Goal: Information Seeking & Learning: Learn about a topic

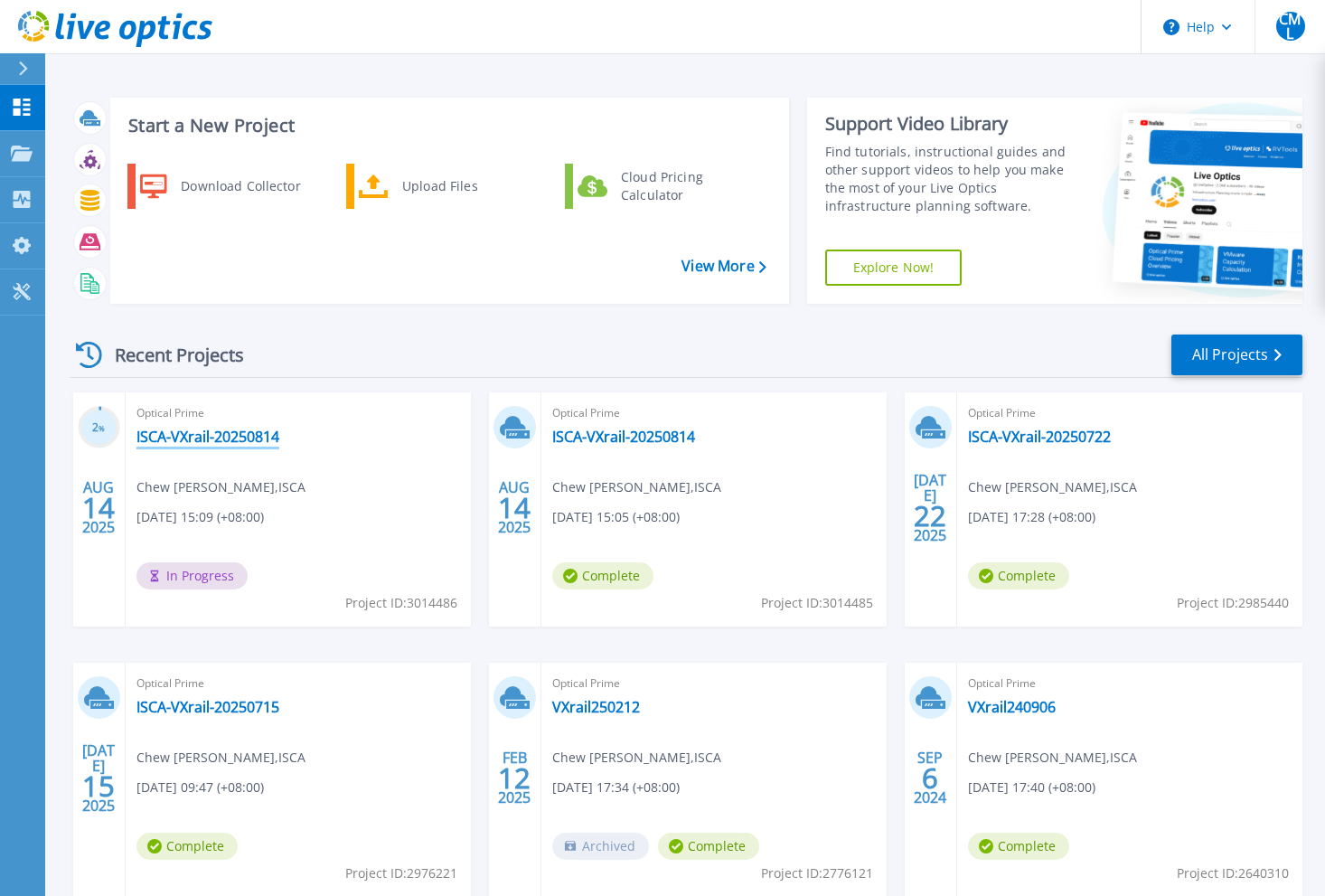
click at [246, 444] on link "ISCA-VXrail-20250814" at bounding box center [208, 436] width 143 height 18
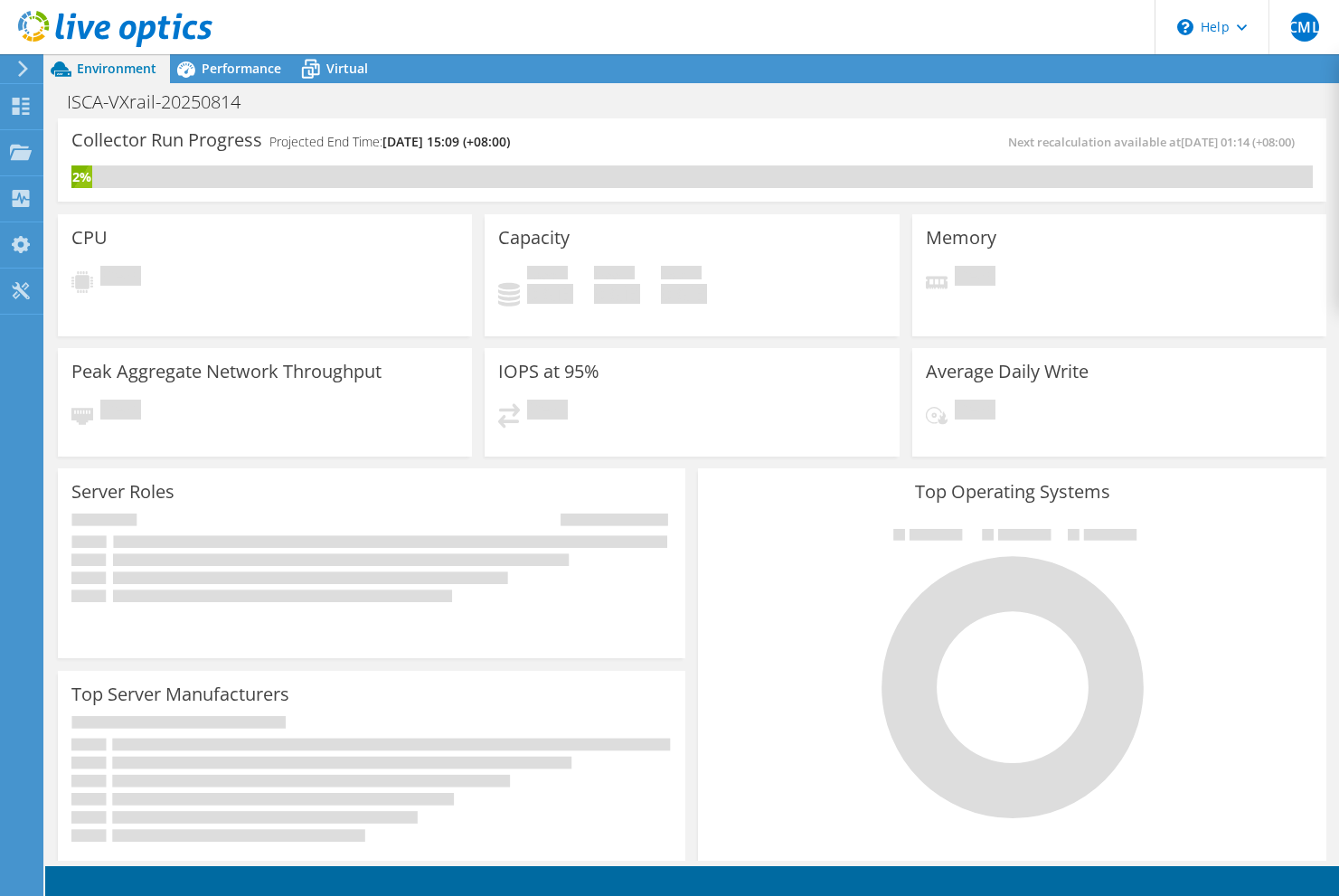
click at [389, 491] on div "Server Roles Physical Servers represent bare metal servers that were targets of…" at bounding box center [371, 563] width 627 height 189
click at [363, 494] on div "Server Roles Physical Servers represent bare metal servers that were targets of…" at bounding box center [371, 563] width 627 height 189
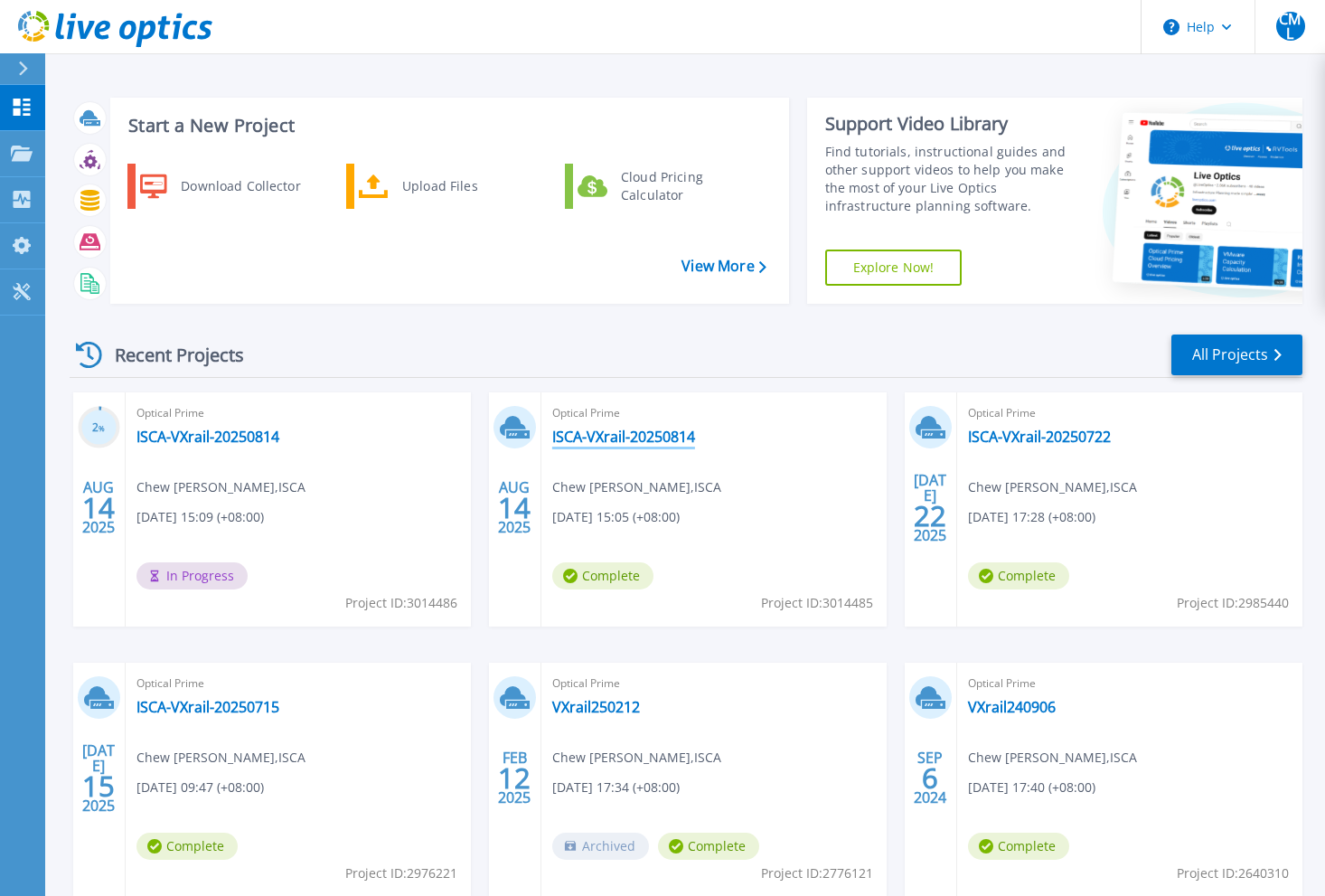
click at [614, 441] on link "ISCA-VXrail-20250814" at bounding box center [623, 436] width 143 height 18
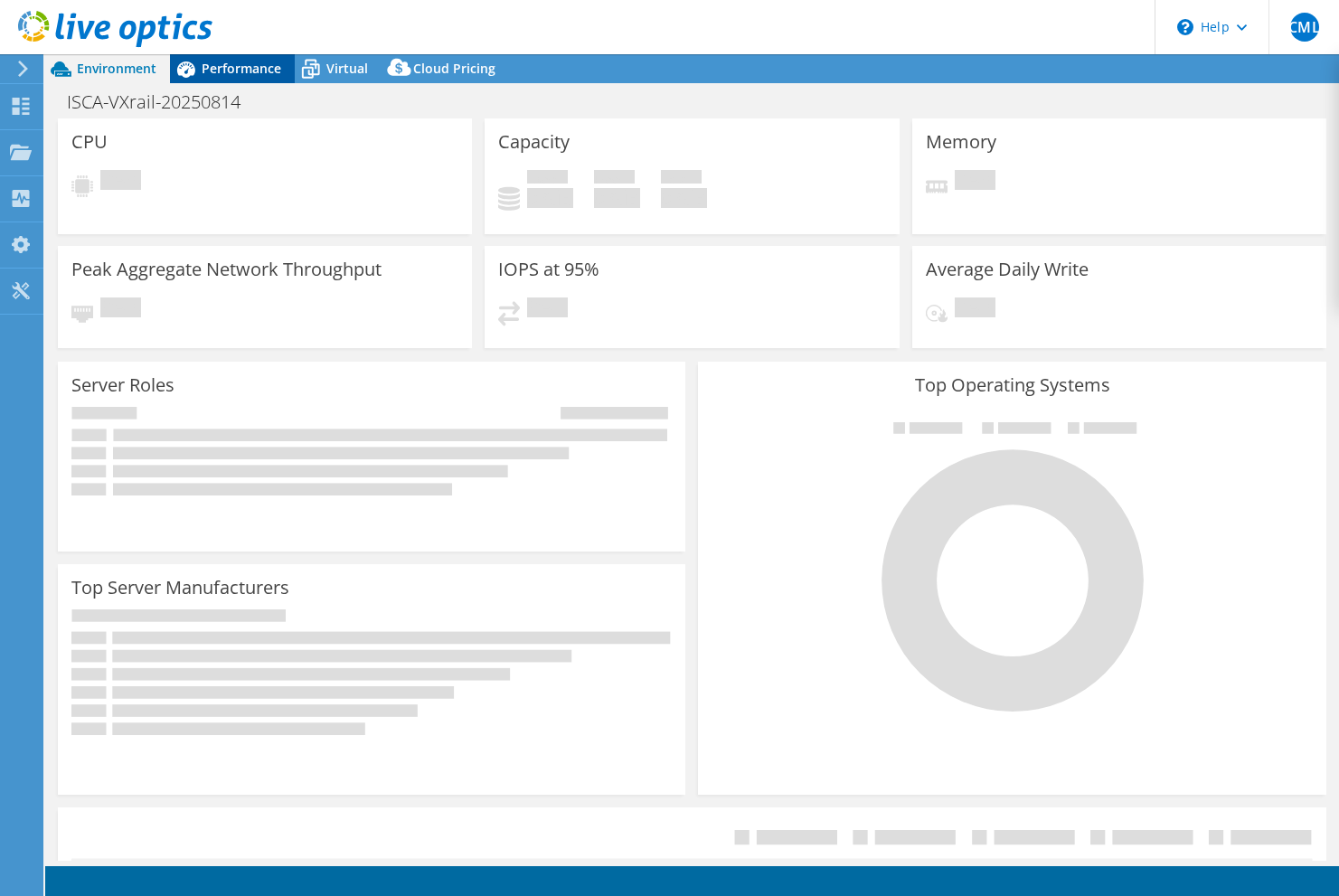
click at [265, 72] on span "Performance" at bounding box center [241, 69] width 79 height 17
click at [257, 76] on span "Performance" at bounding box center [241, 69] width 79 height 17
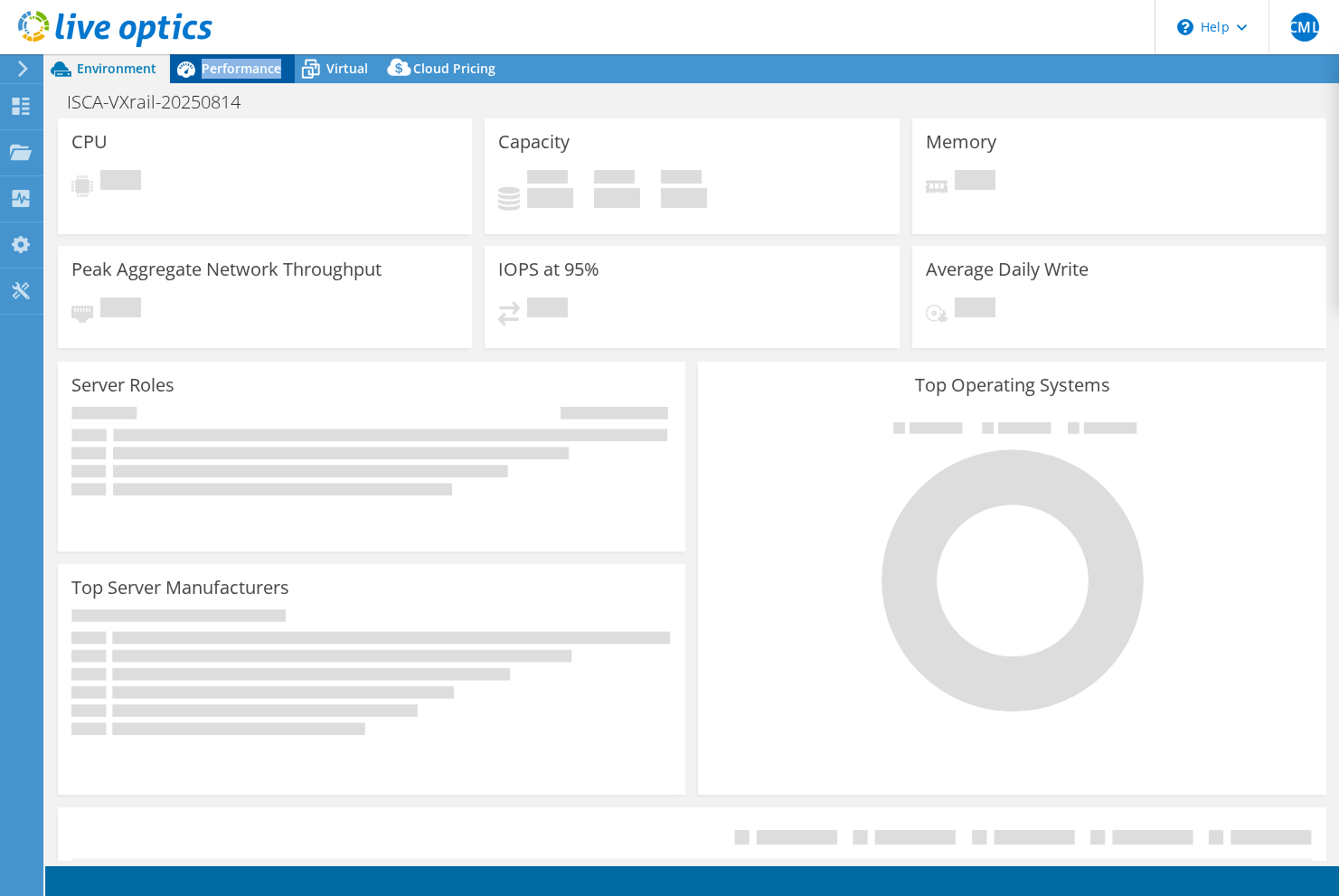
click at [257, 76] on span "Performance" at bounding box center [241, 69] width 79 height 17
click at [344, 63] on span "Virtual" at bounding box center [347, 69] width 42 height 17
select select "USD"
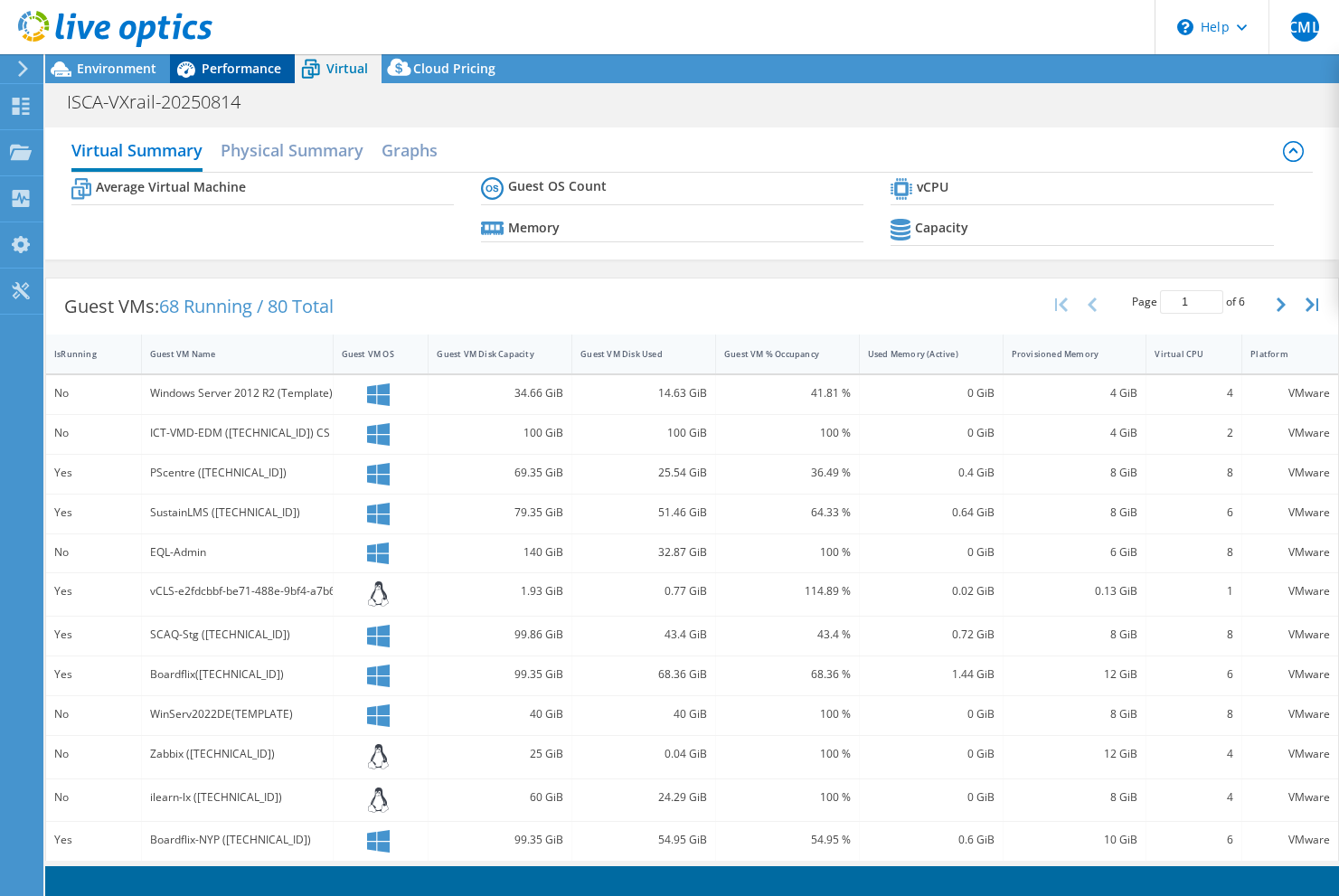
click at [265, 70] on span "Performance" at bounding box center [241, 69] width 79 height 17
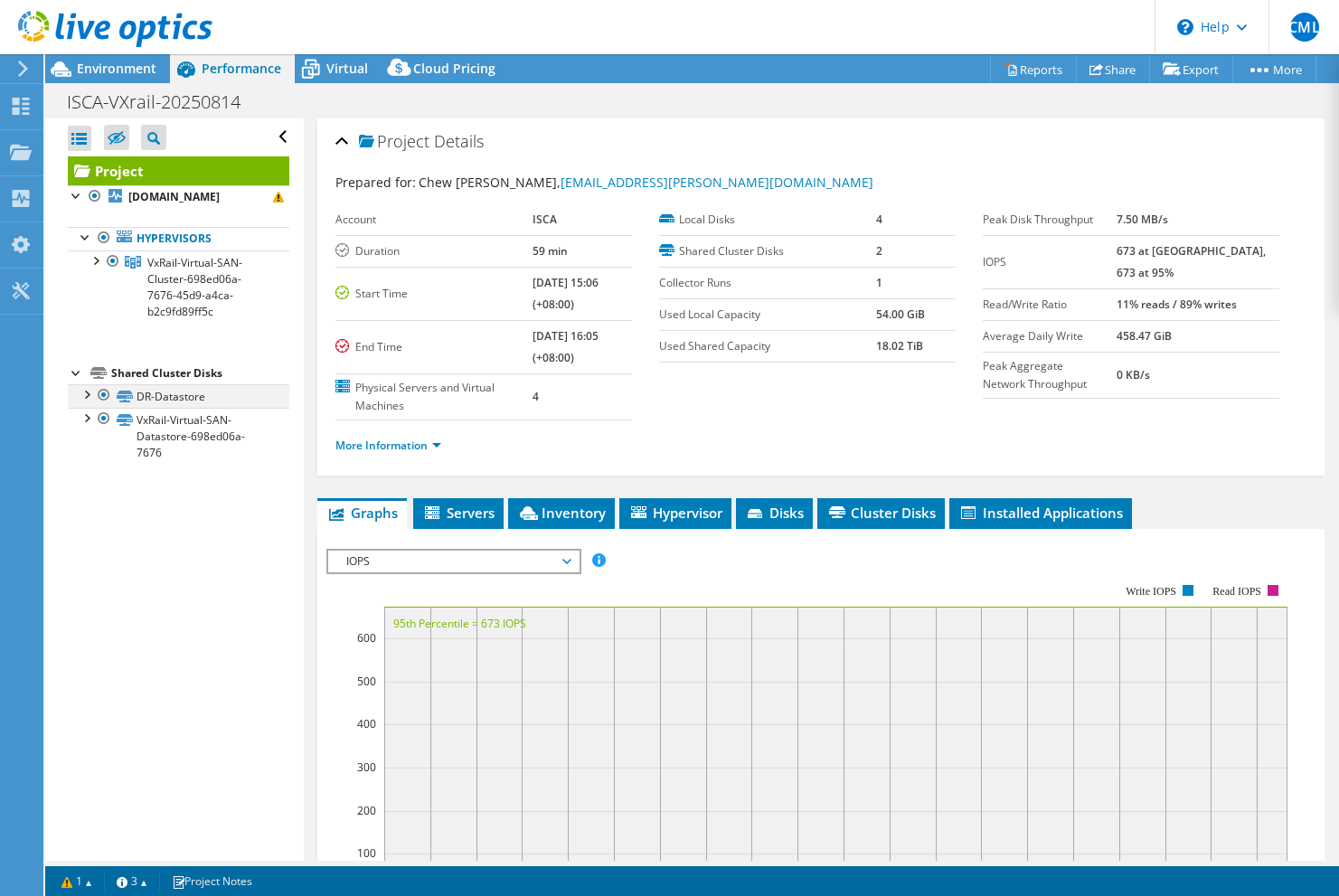
click at [103, 406] on div at bounding box center [103, 394] width 18 height 21
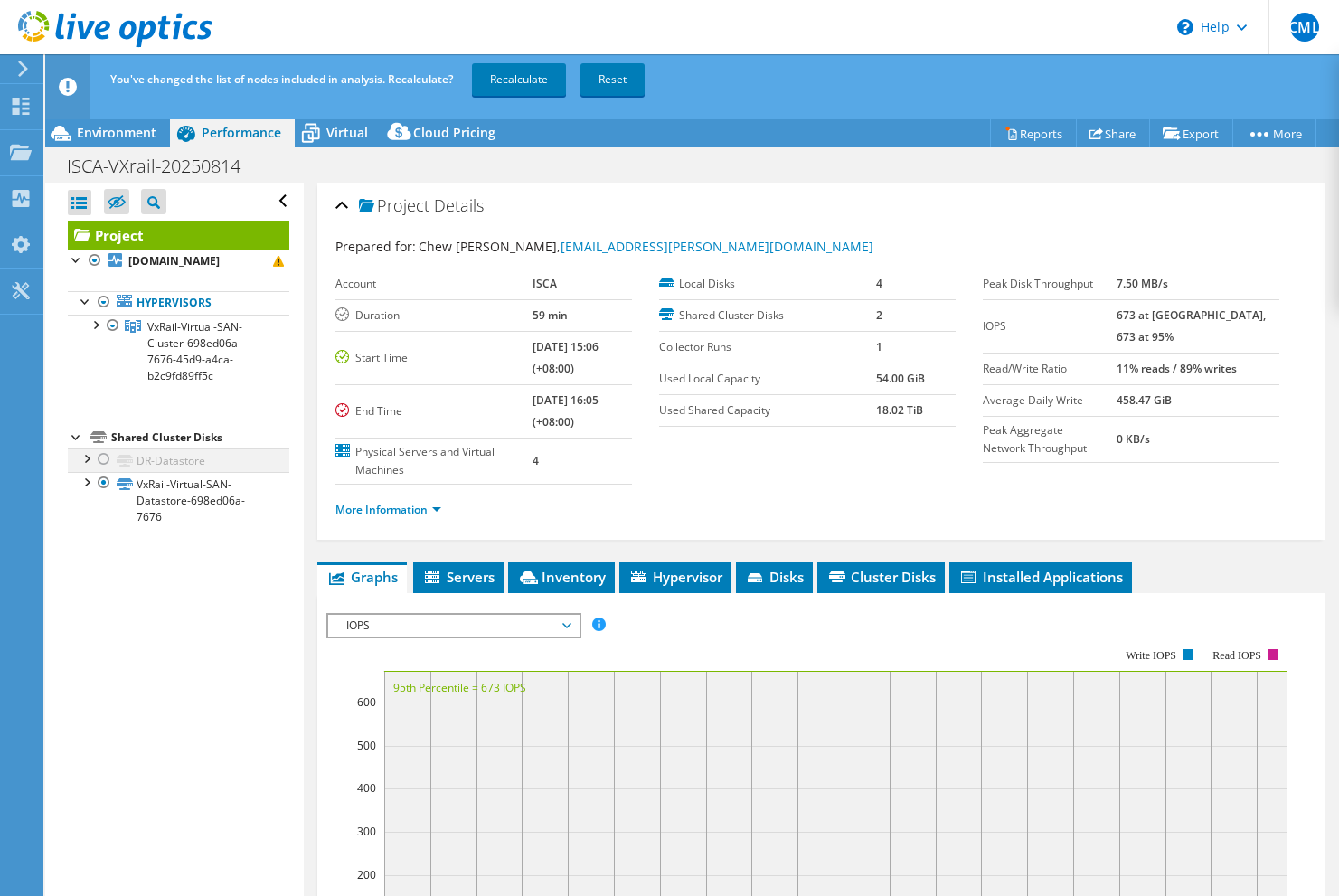
click at [89, 466] on div at bounding box center [85, 457] width 18 height 18
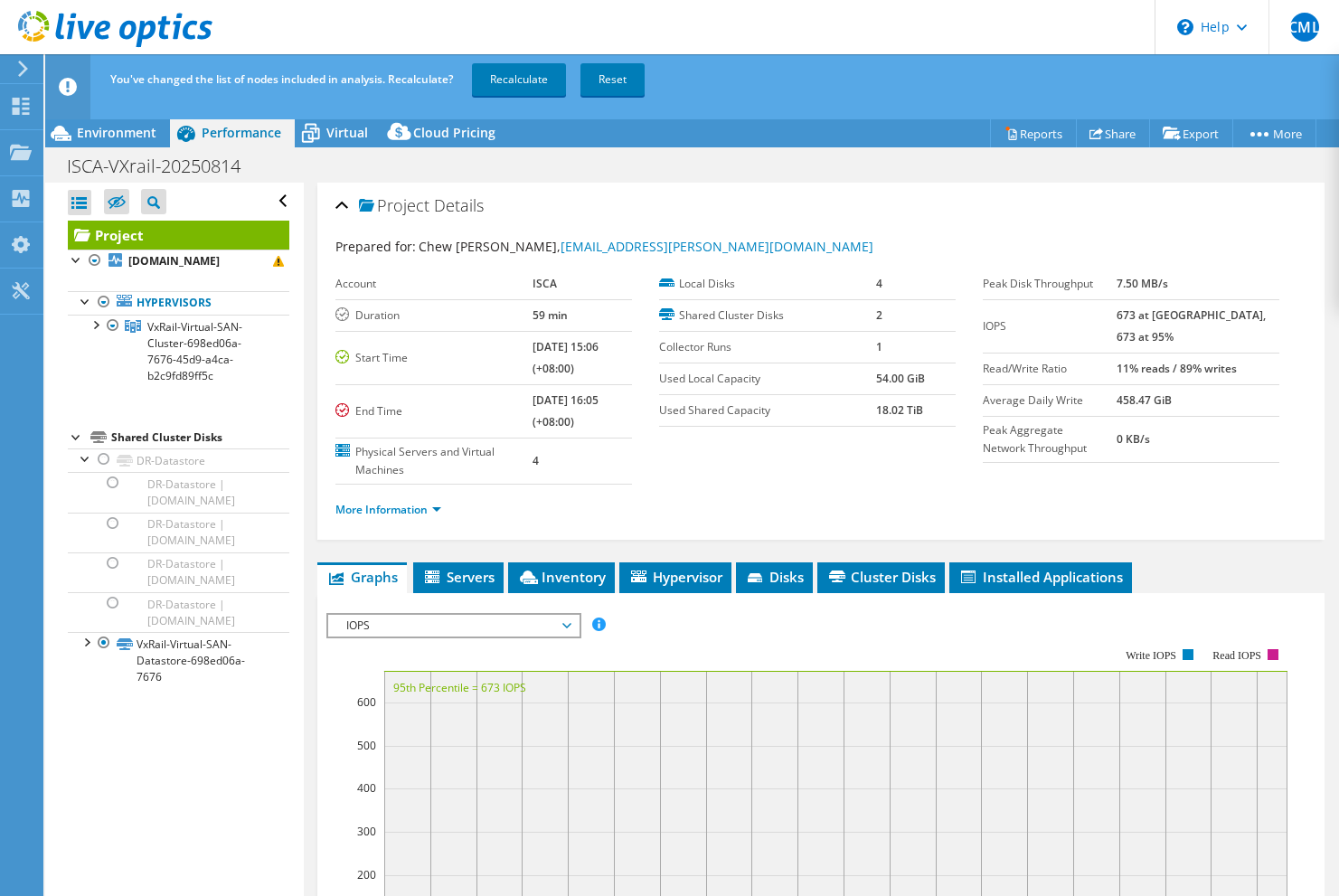
drag, startPoint x: 194, startPoint y: 473, endPoint x: 459, endPoint y: 480, distance: 265.1
click at [459, 480] on td "Physical Servers and Virtual Machines" at bounding box center [434, 461] width 197 height 46
click at [87, 650] on div at bounding box center [85, 641] width 18 height 18
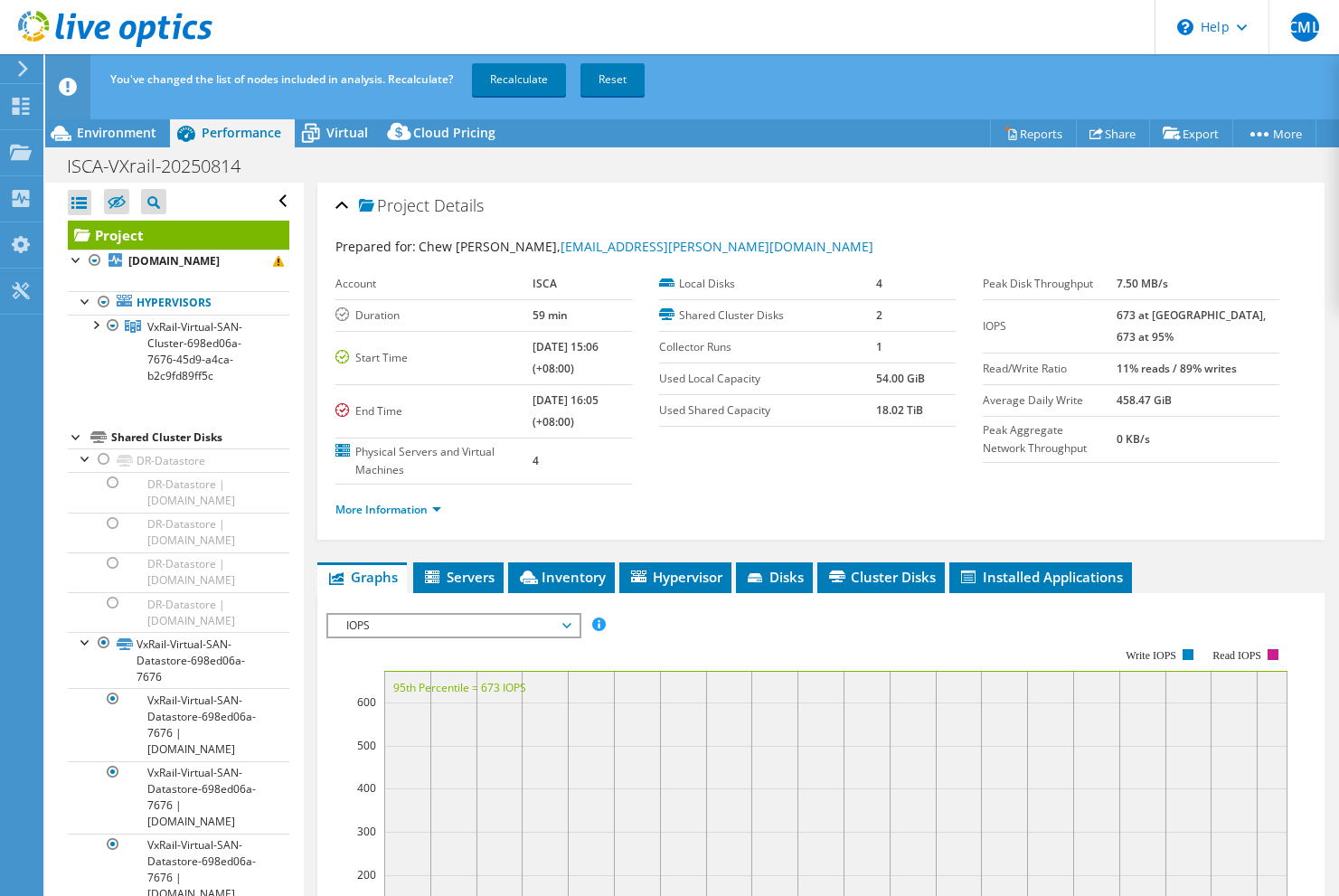
drag, startPoint x: 101, startPoint y: 478, endPoint x: 606, endPoint y: 494, distance: 505.3
click at [606, 495] on ul "More Information" at bounding box center [821, 506] width 971 height 24
click at [785, 575] on span "Disks" at bounding box center [773, 576] width 59 height 18
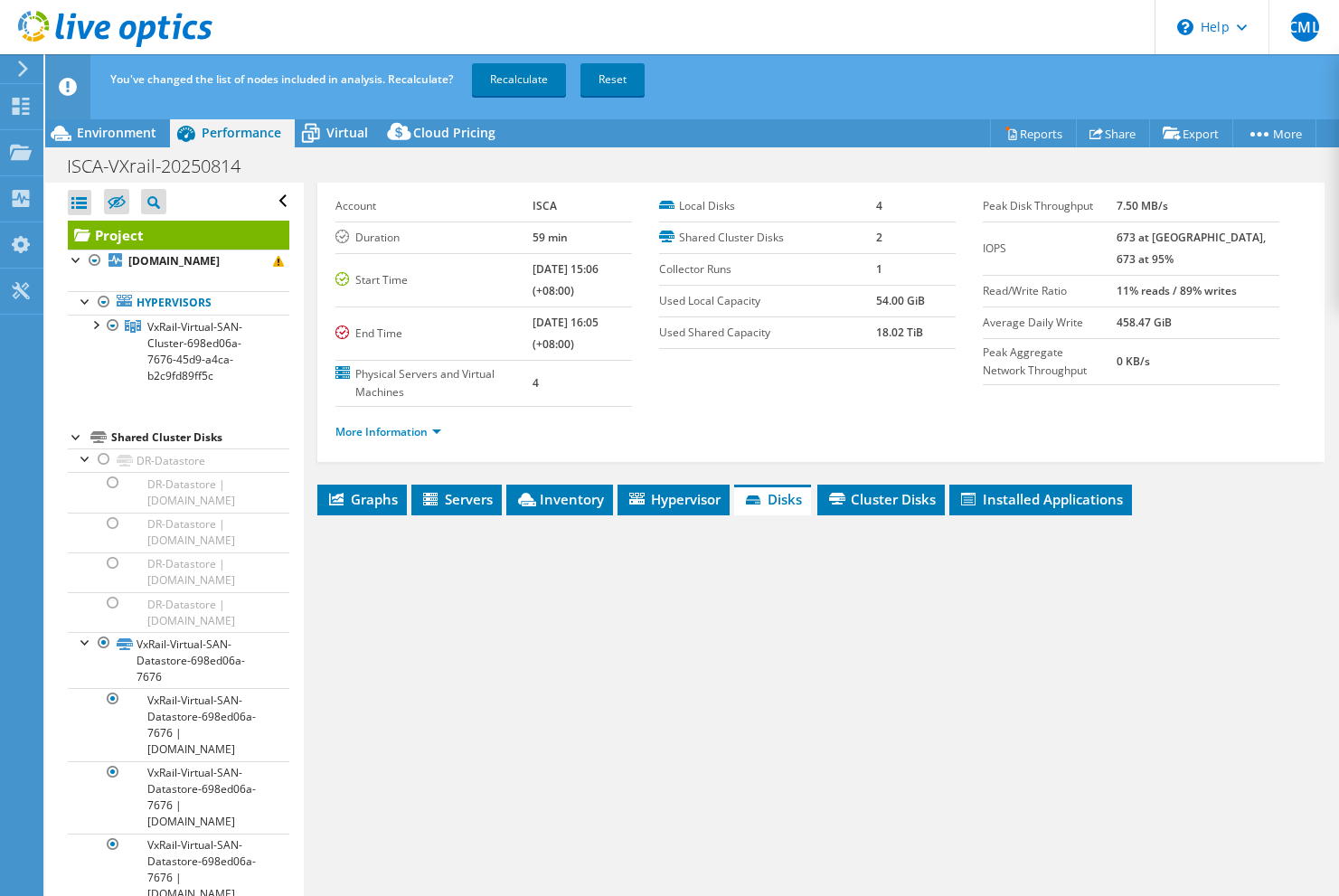
scroll to position [121, 0]
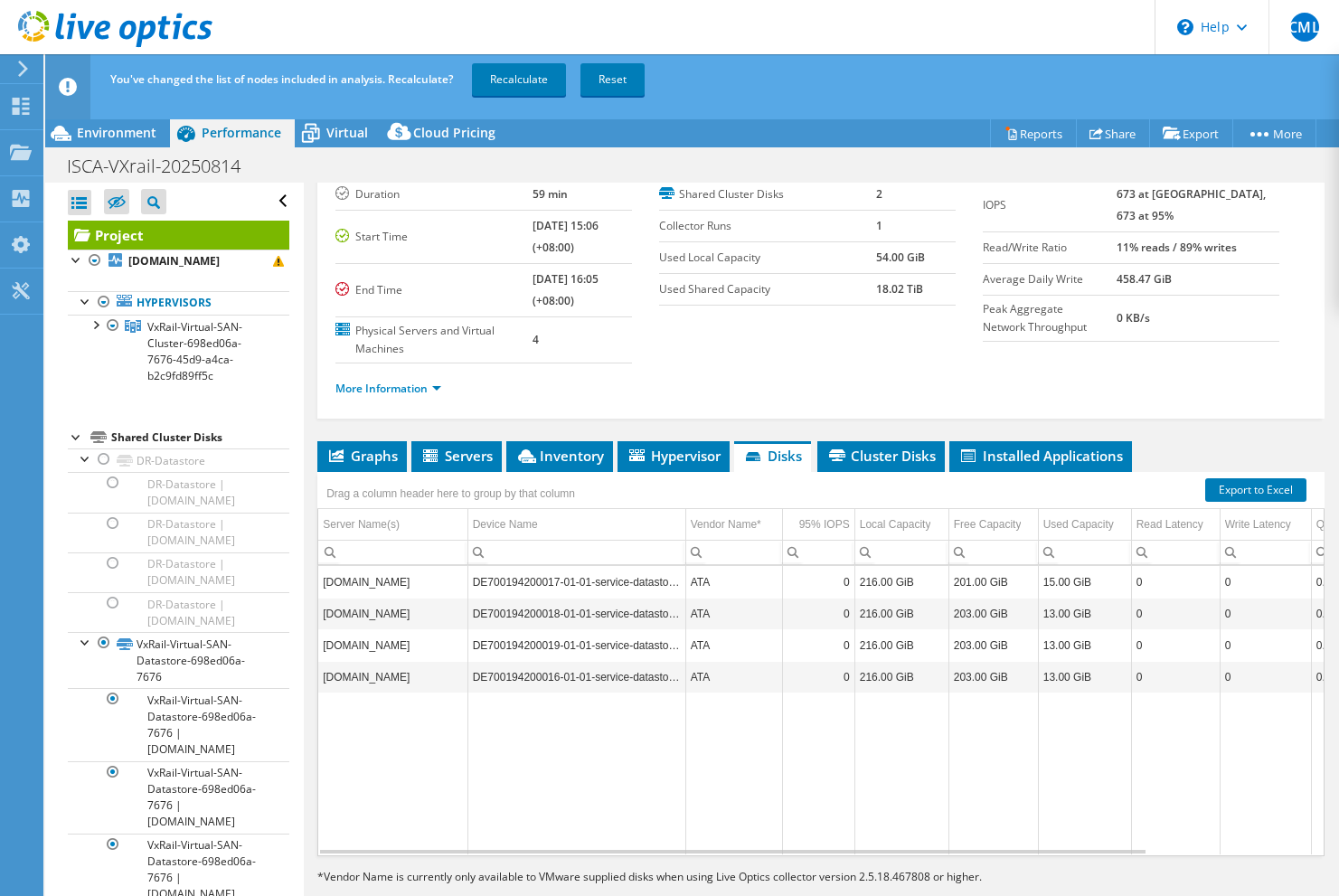
click at [682, 472] on div "Drag a column header here to group by that column" at bounding box center [821, 483] width 1007 height 23
click at [683, 454] on span "Hypervisor" at bounding box center [673, 455] width 94 height 18
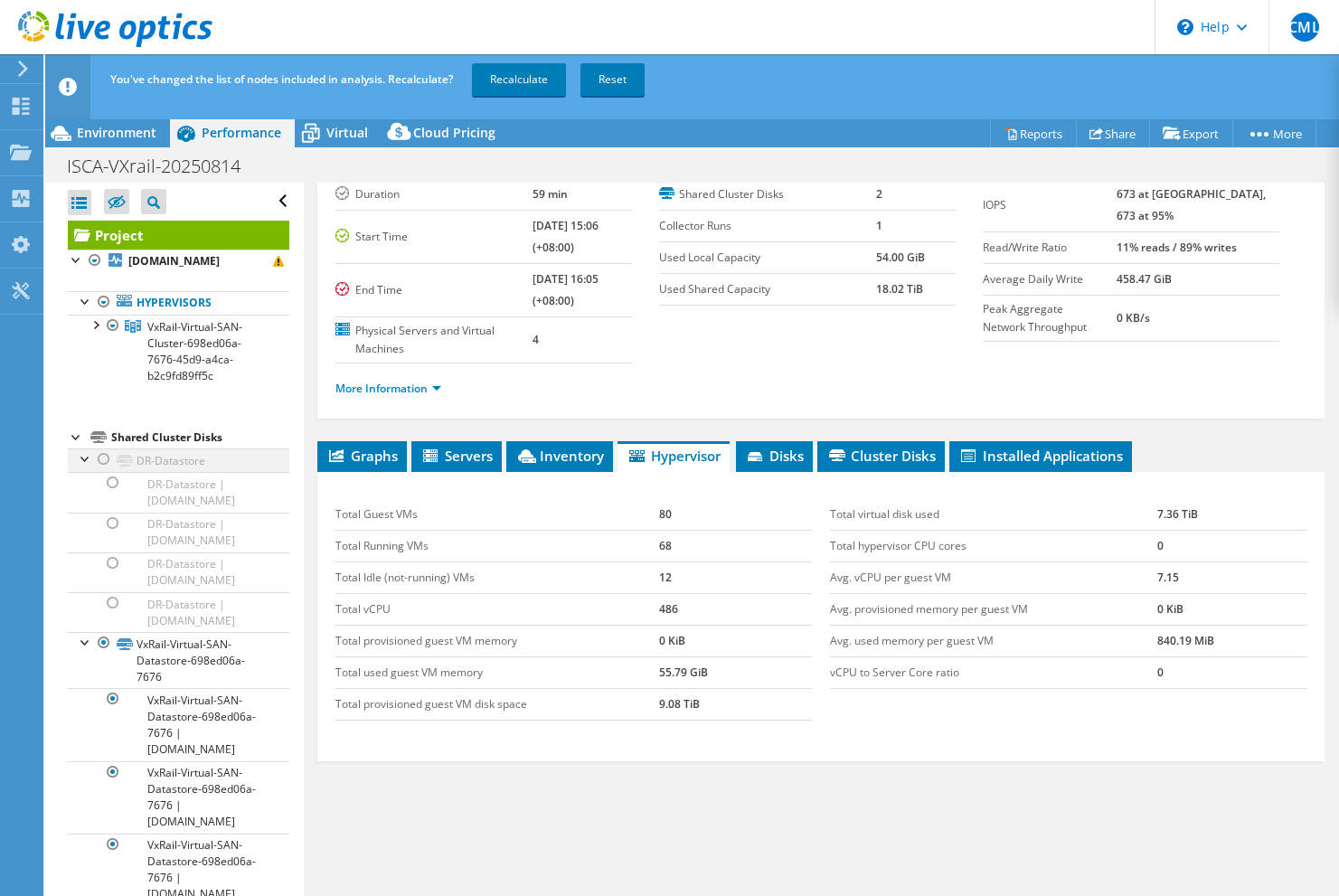
click at [103, 470] on div at bounding box center [103, 459] width 18 height 21
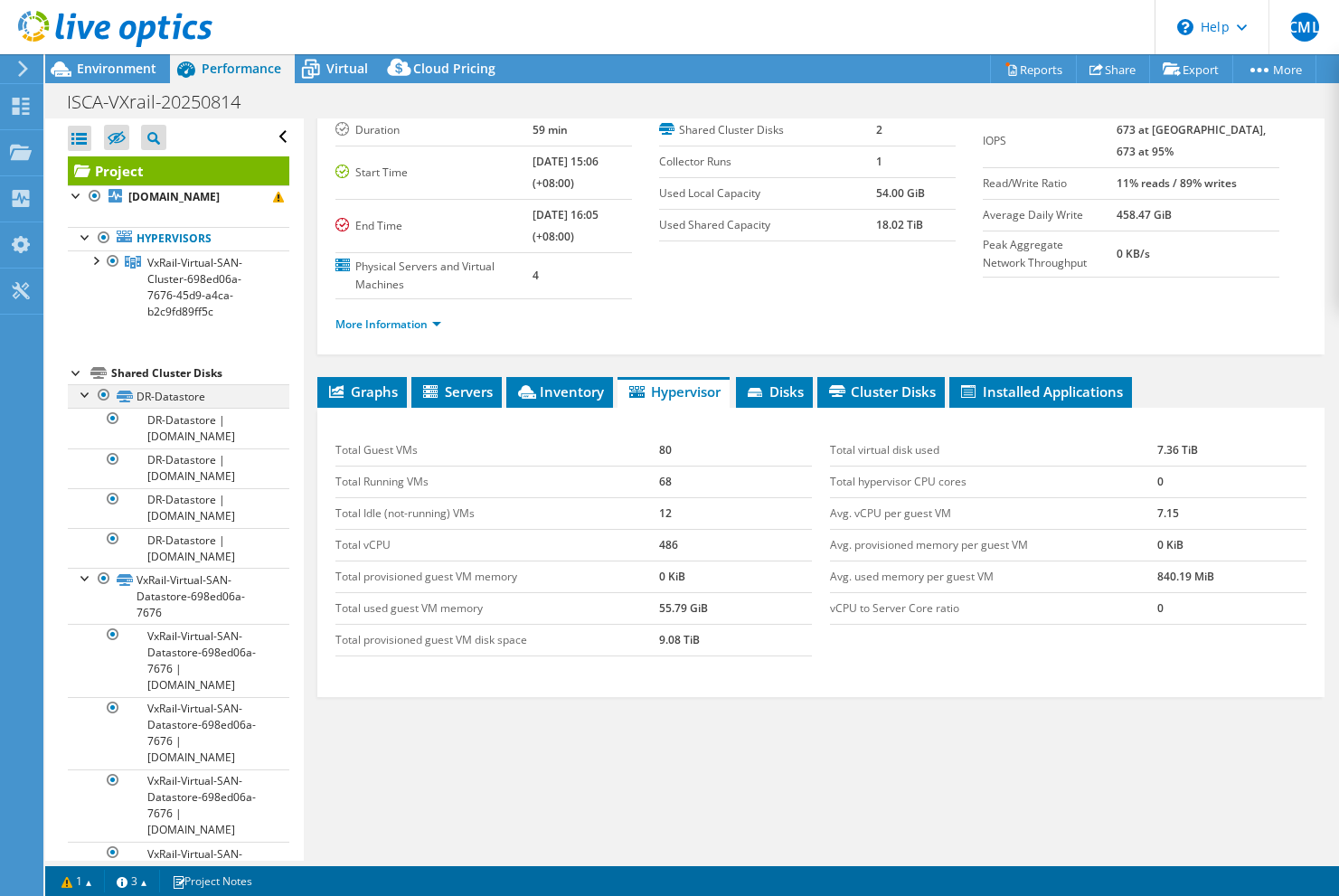
click at [106, 406] on div at bounding box center [103, 394] width 18 height 21
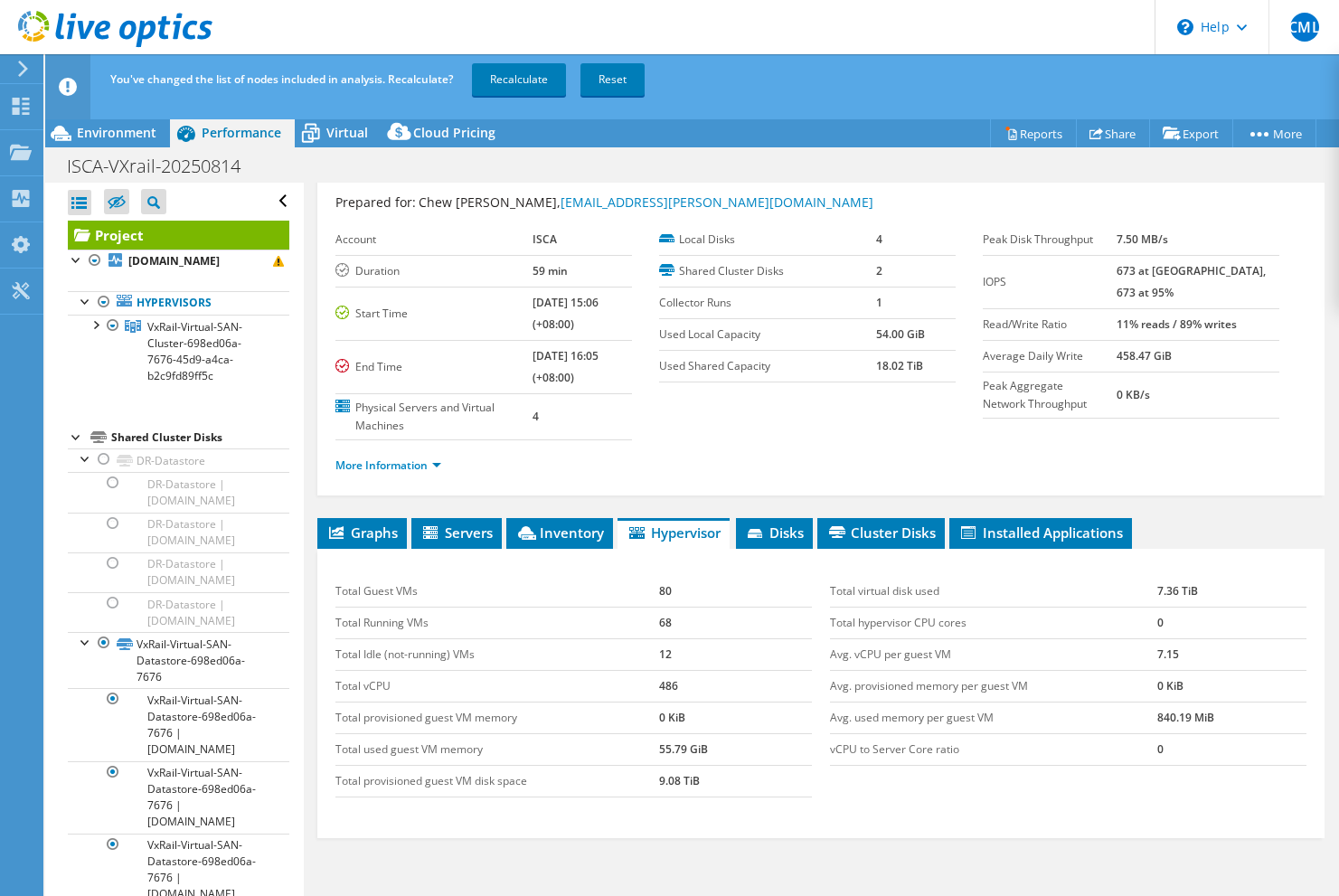
scroll to position [0, 0]
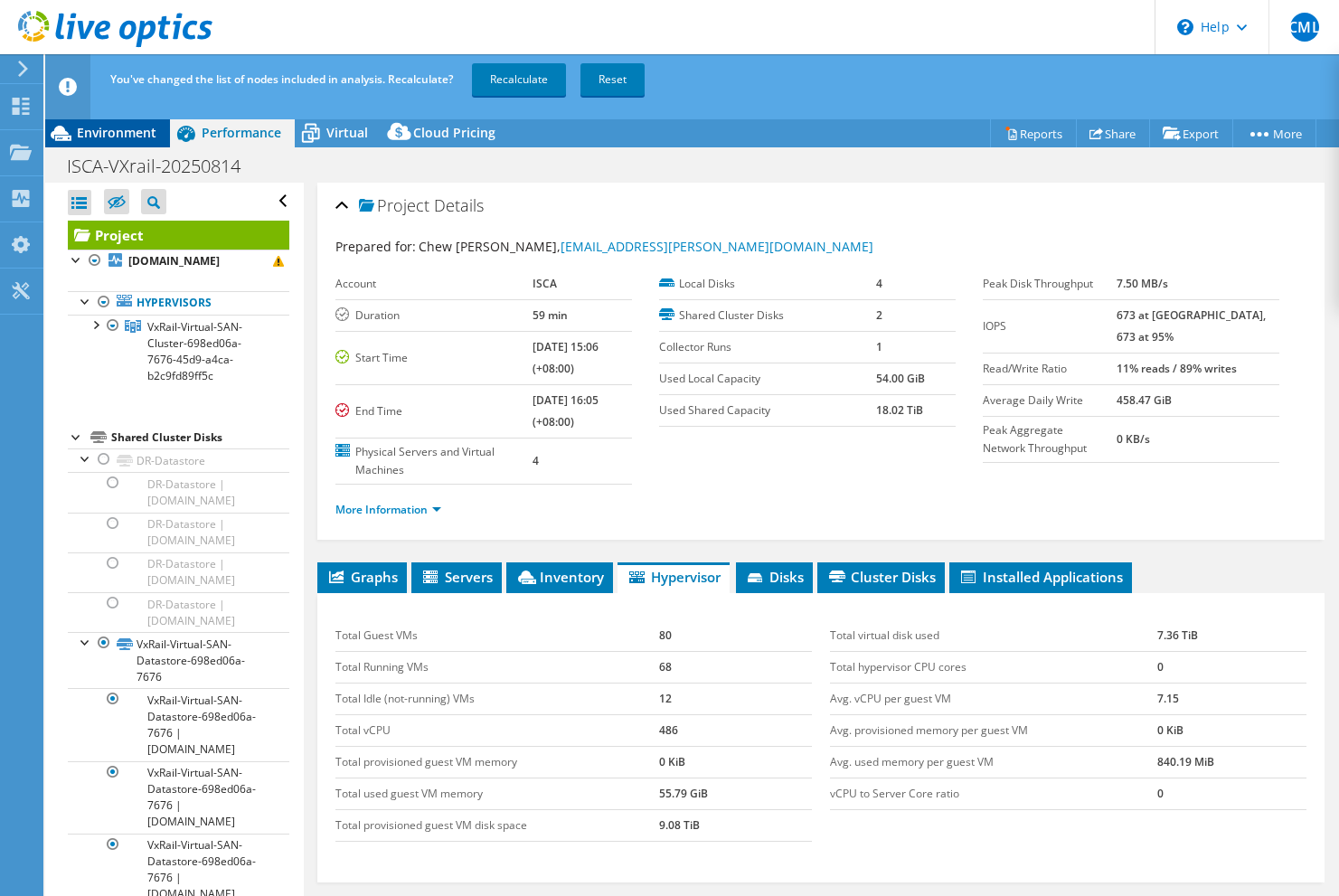
click at [120, 139] on span "Environment" at bounding box center [116, 132] width 79 height 17
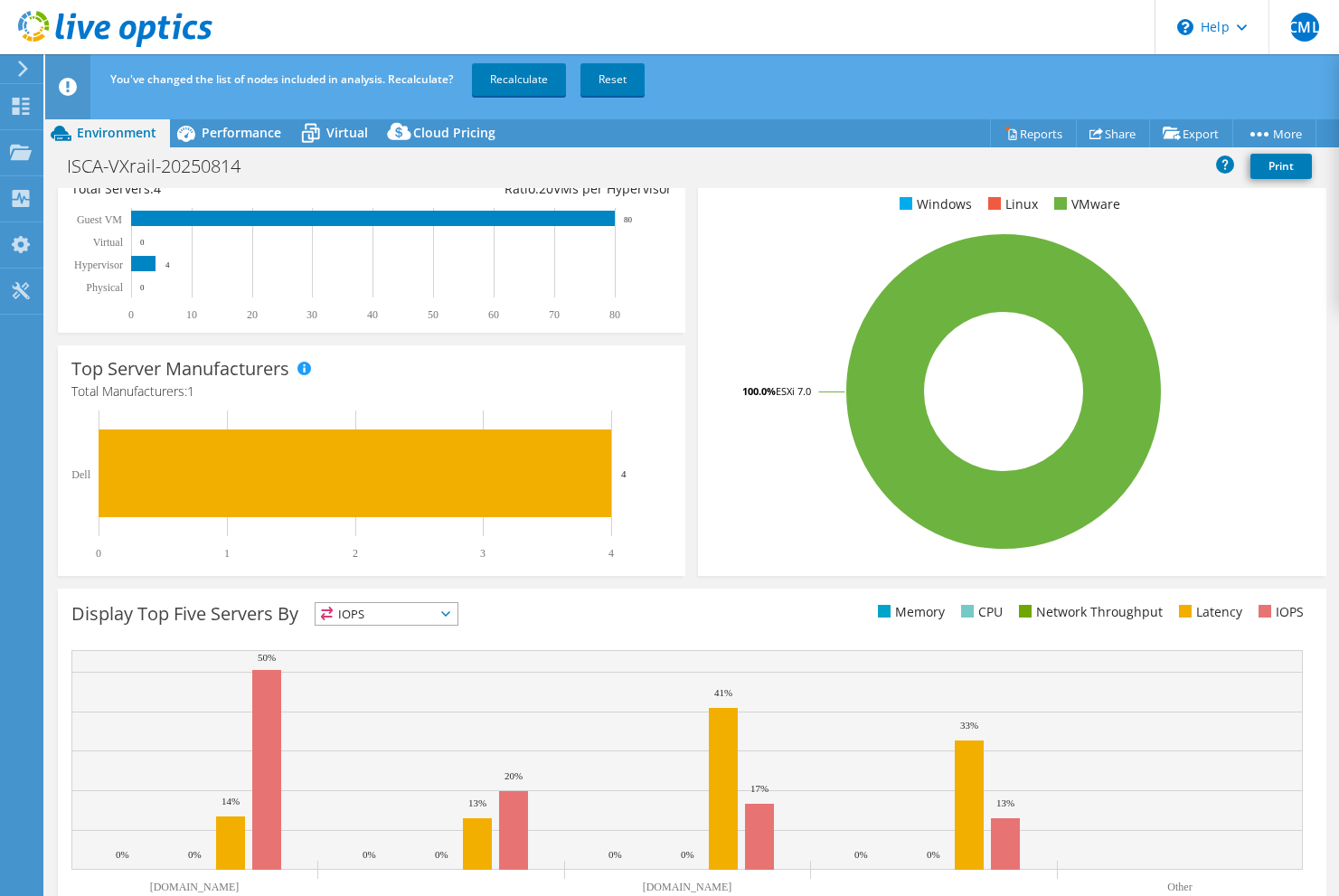
scroll to position [311, 0]
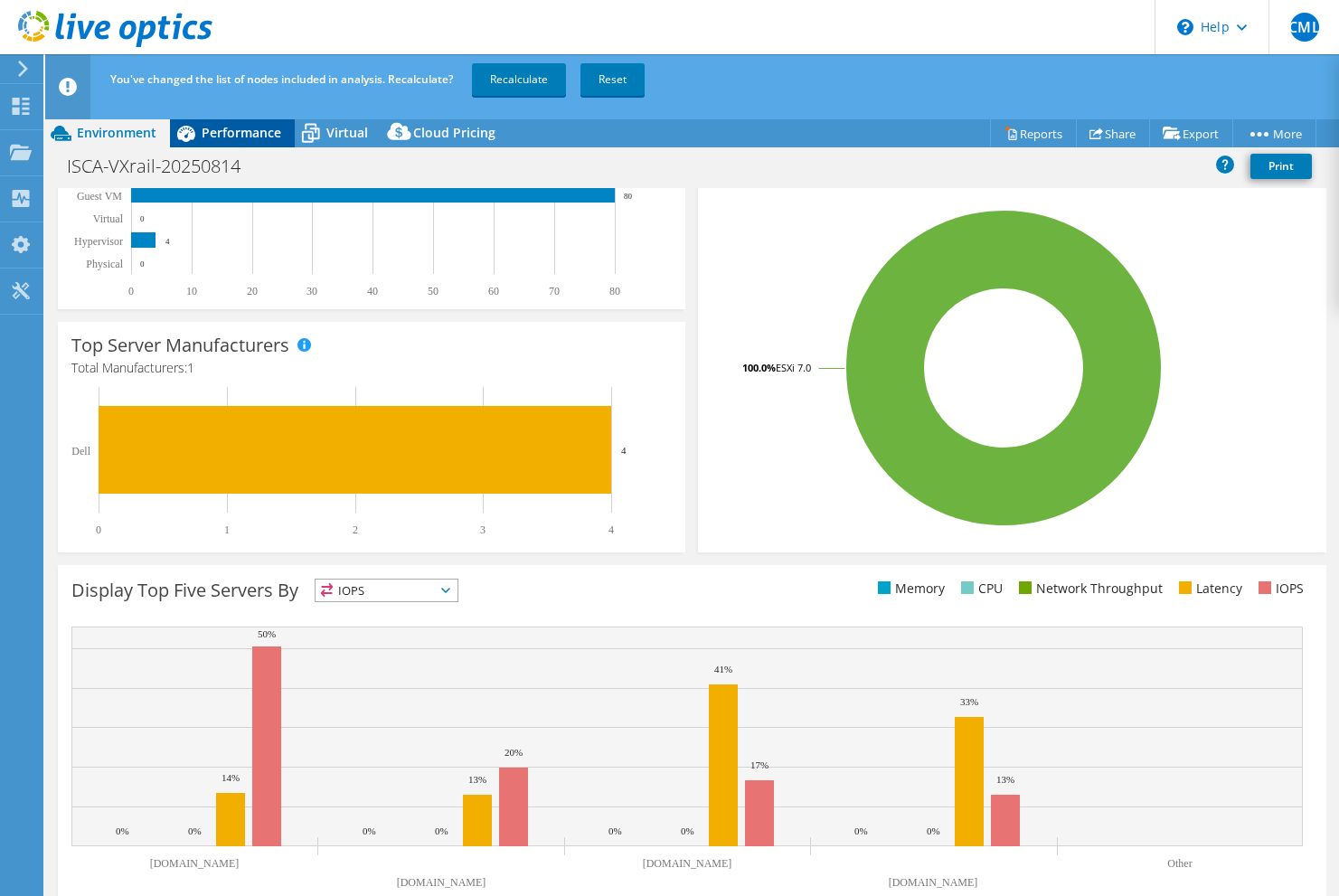
click at [188, 134] on icon at bounding box center [186, 133] width 18 height 16
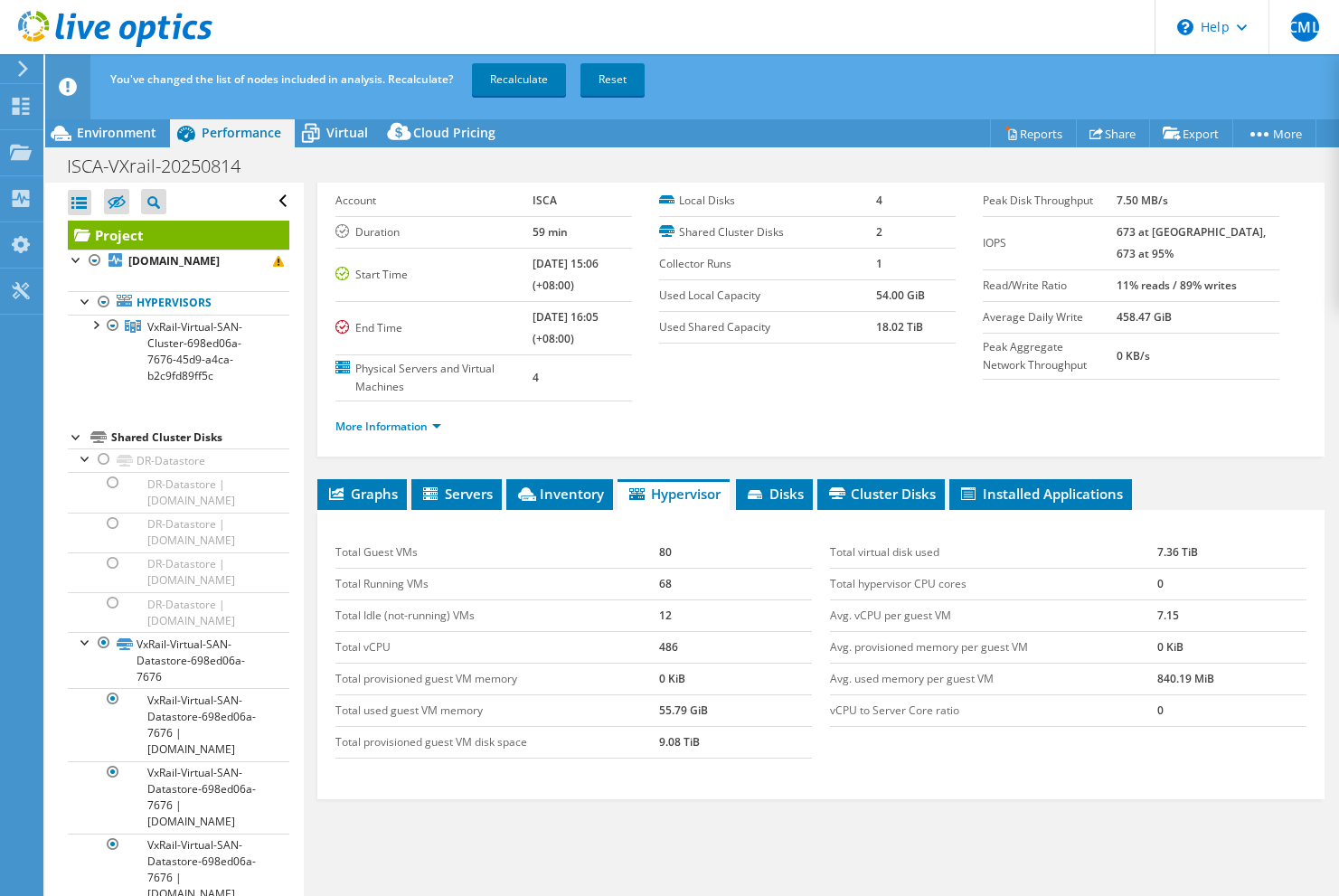
scroll to position [121, 0]
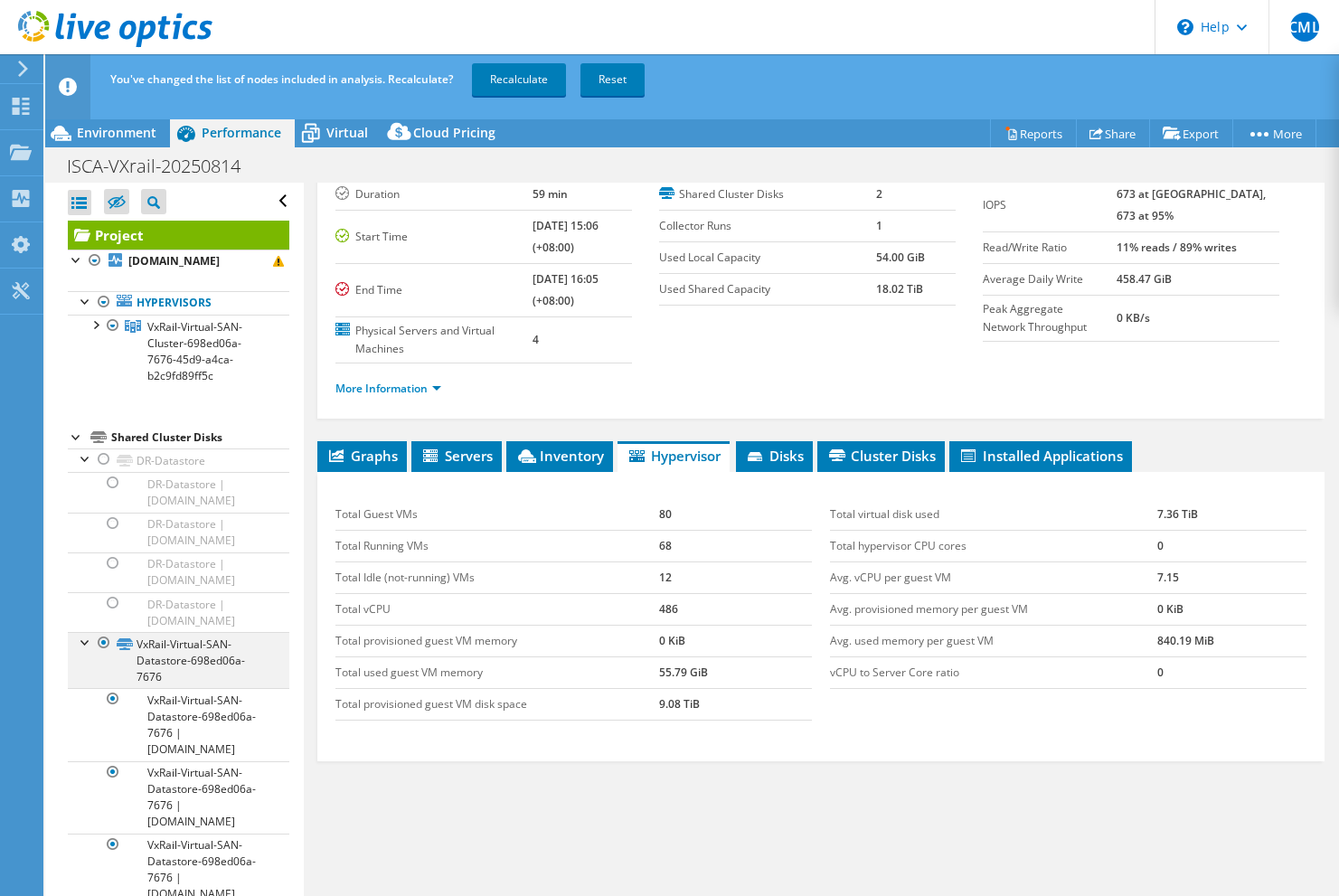
click at [82, 650] on div at bounding box center [85, 641] width 18 height 18
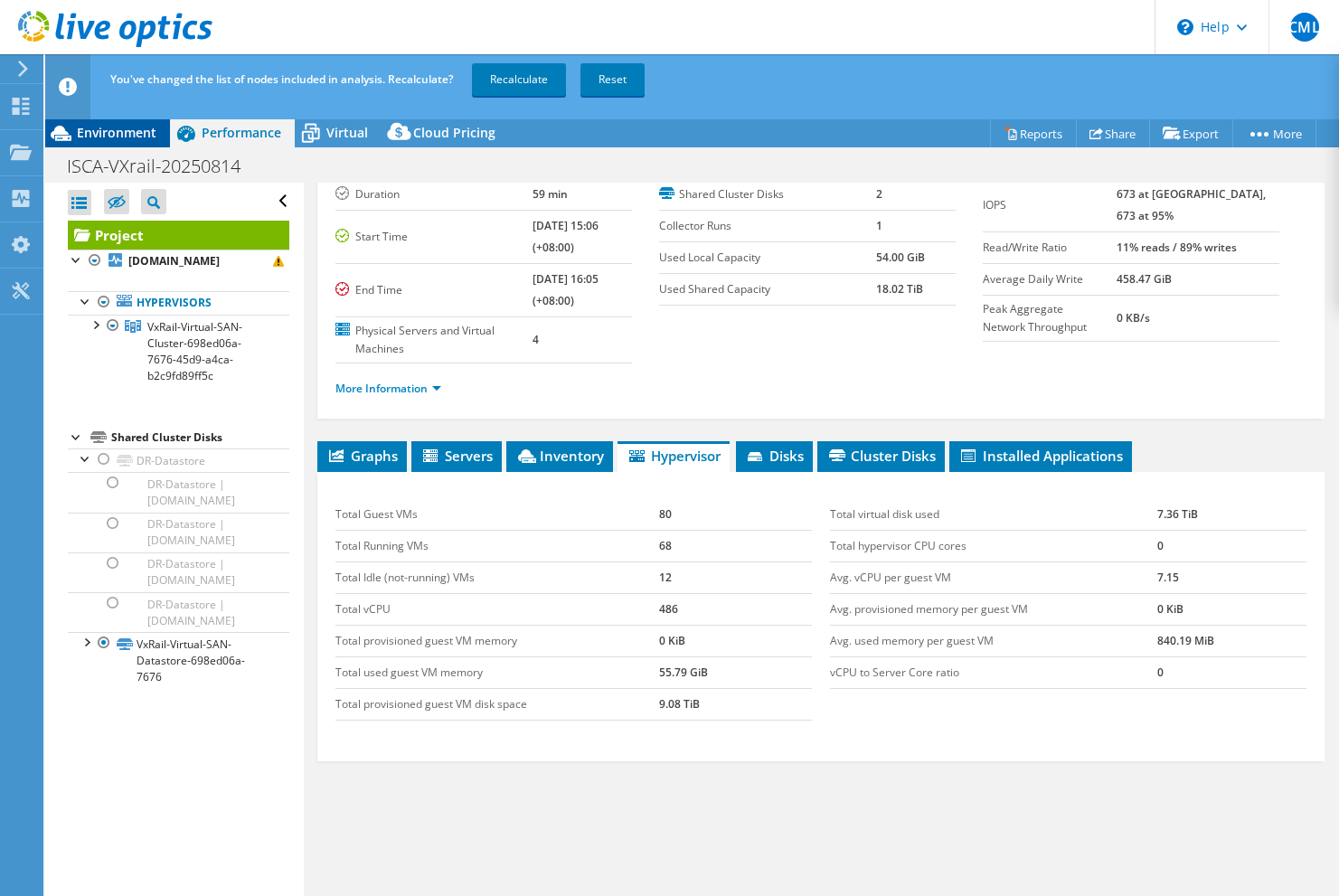
click at [110, 132] on span "Environment" at bounding box center [116, 132] width 79 height 17
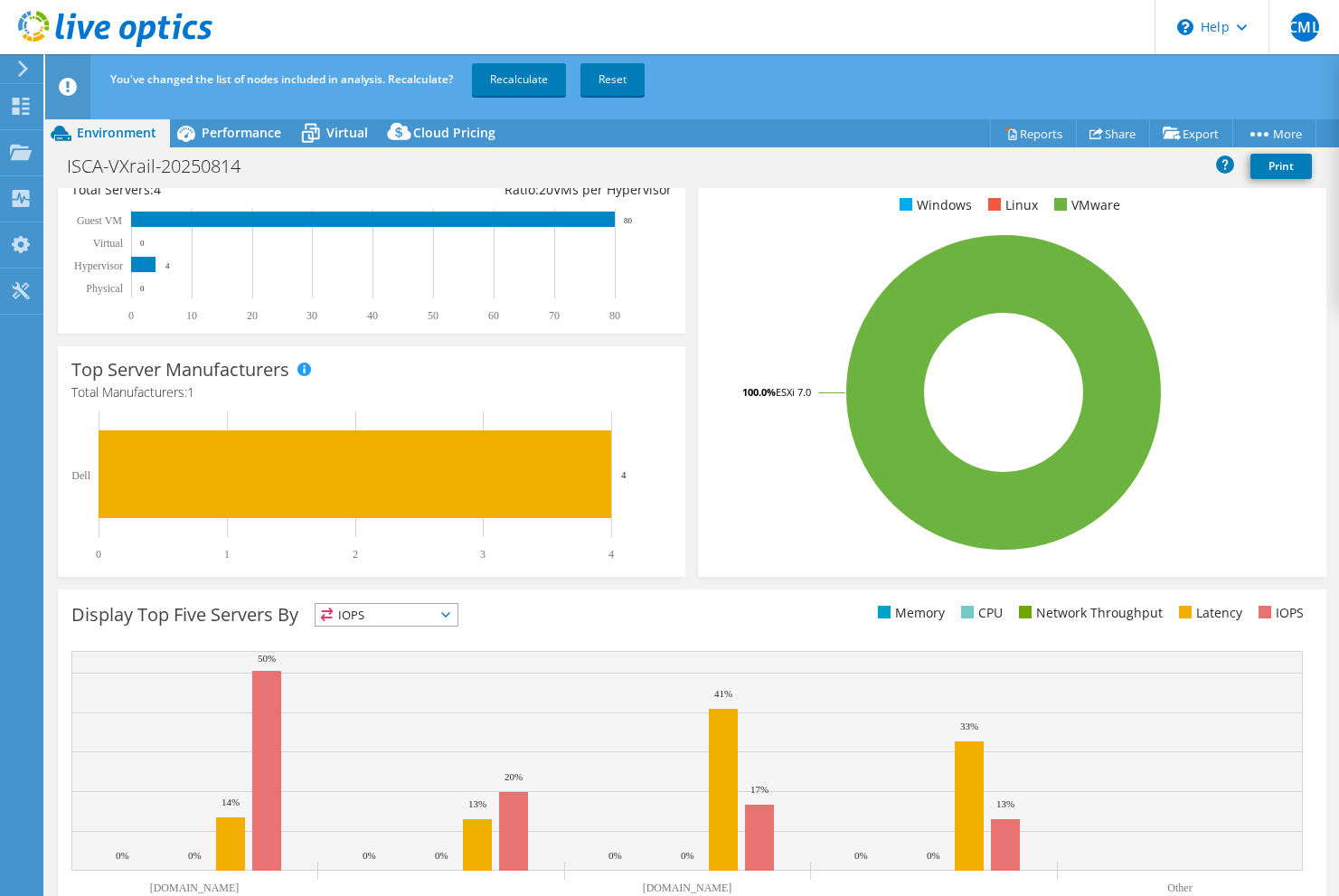
scroll to position [311, 0]
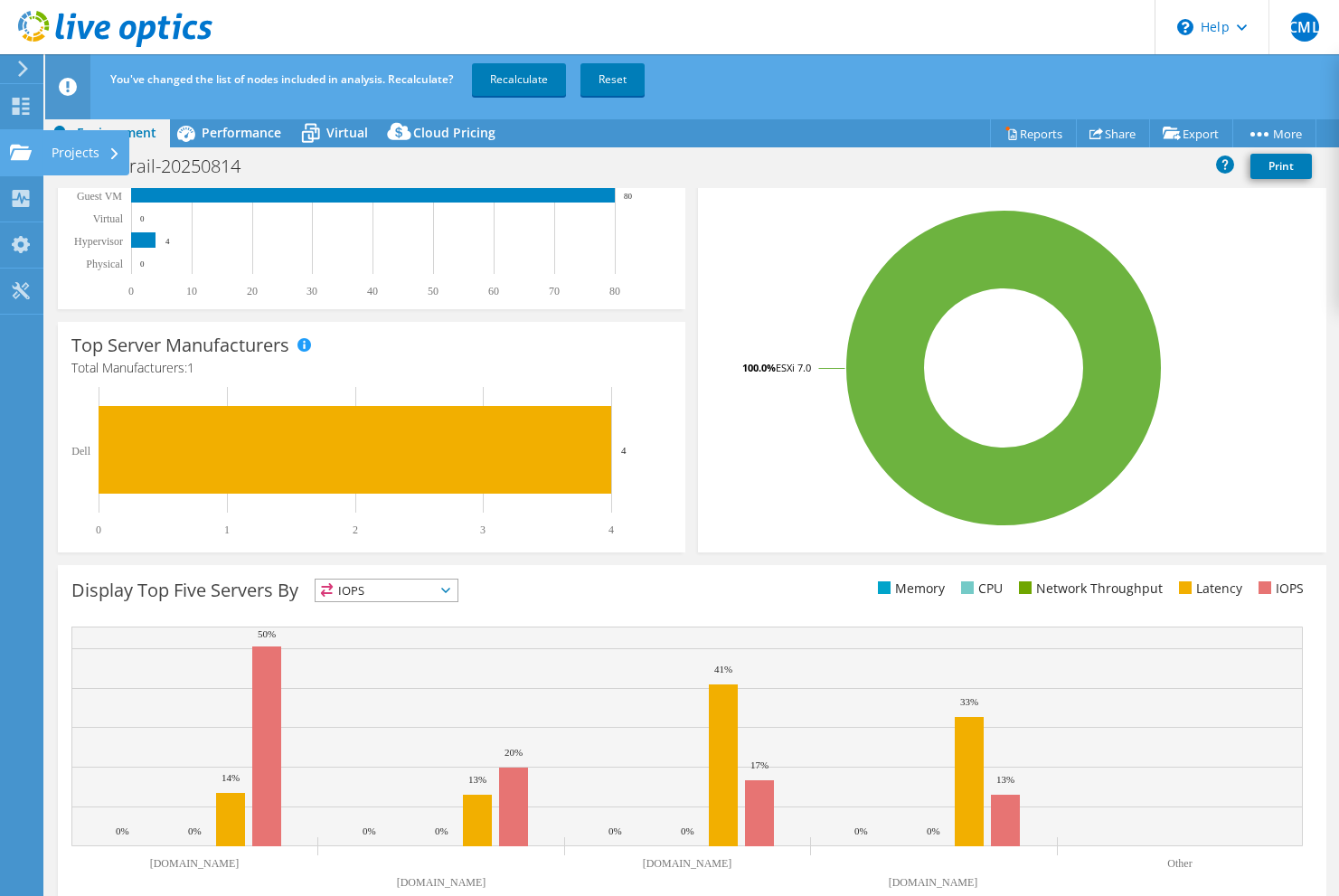
click at [94, 148] on div "Projects" at bounding box center [86, 153] width 87 height 45
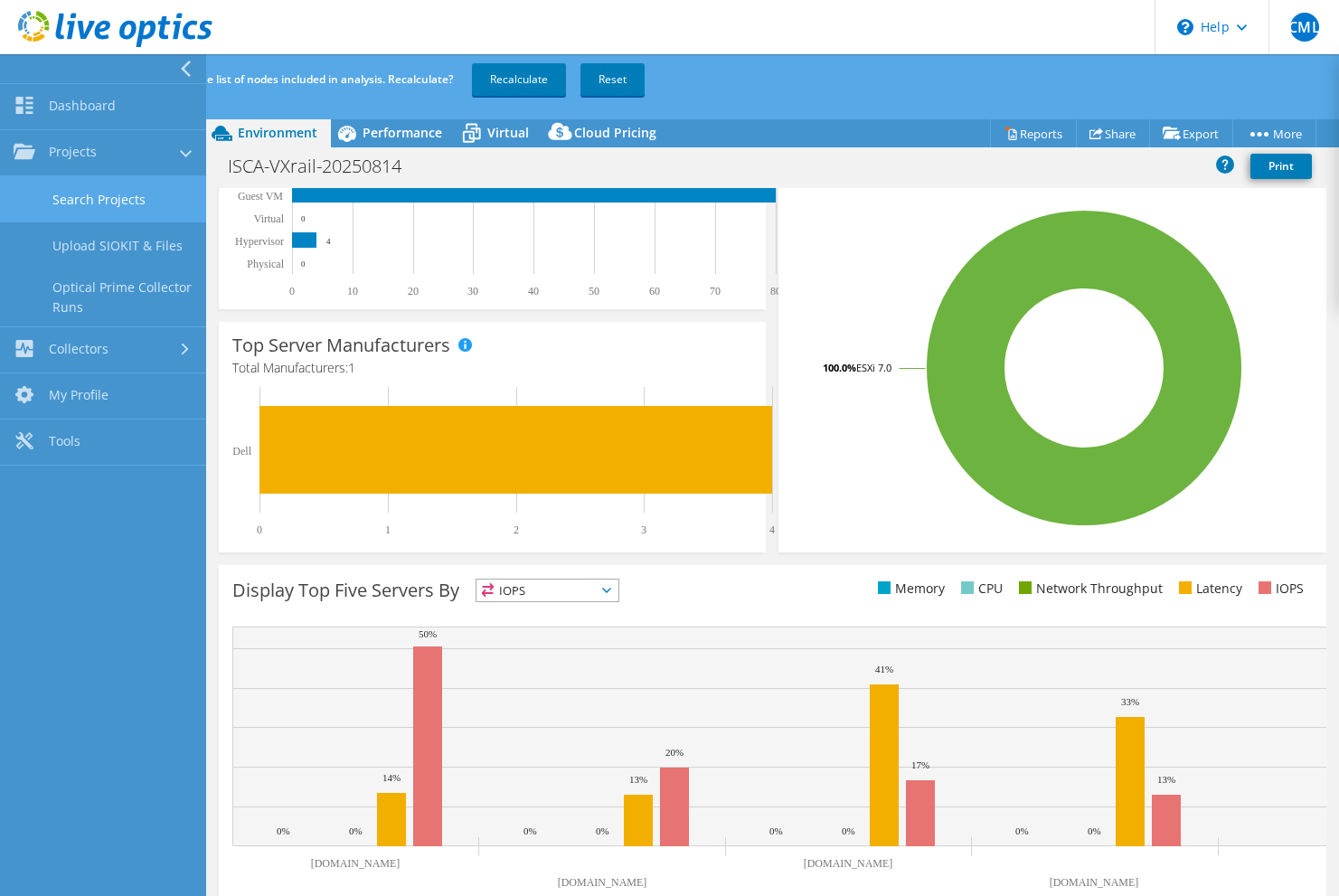
click at [107, 186] on link "Search Projects" at bounding box center [102, 199] width 206 height 46
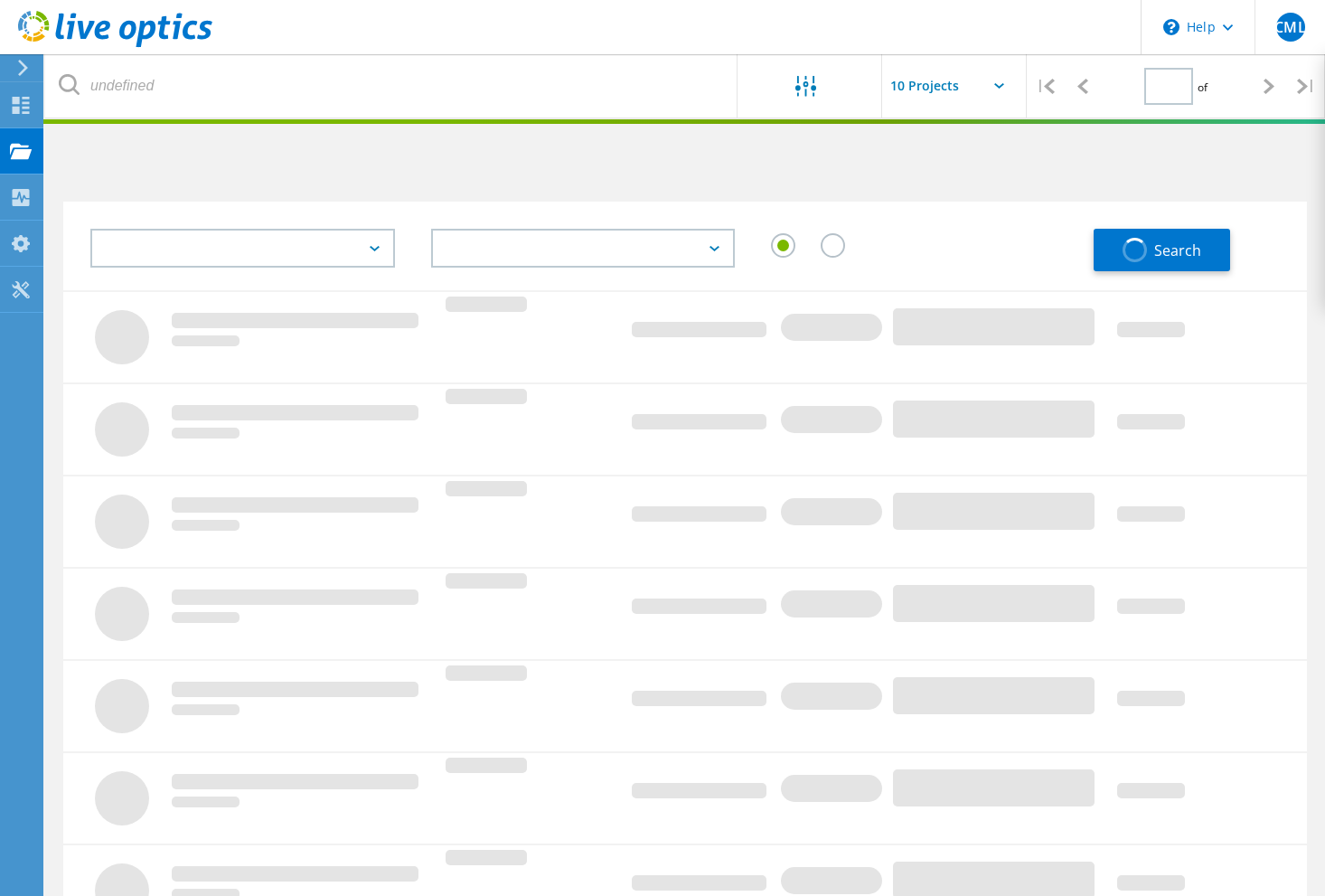
type input "1"
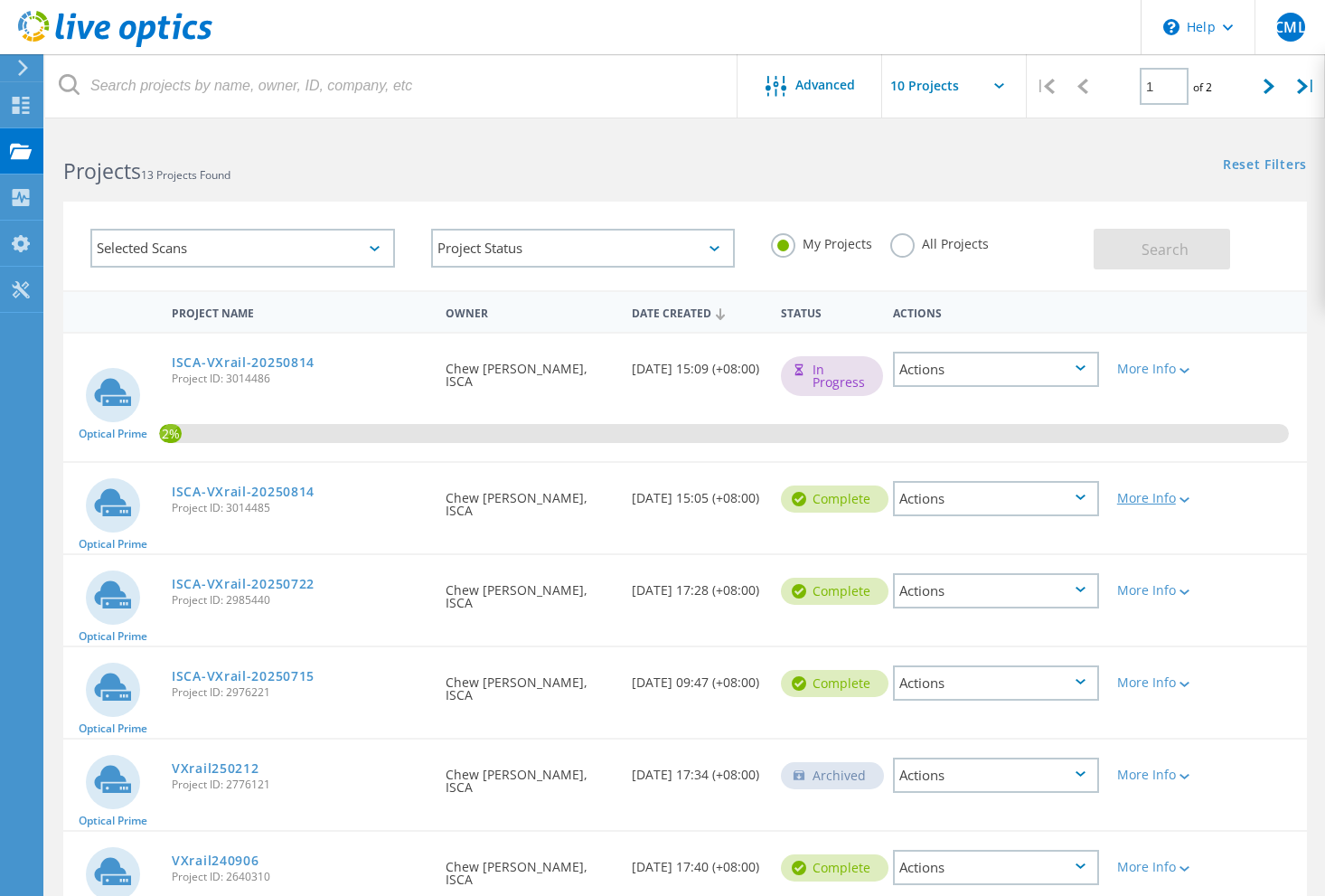
click at [1155, 502] on div "More Info" at bounding box center [1158, 498] width 81 height 13
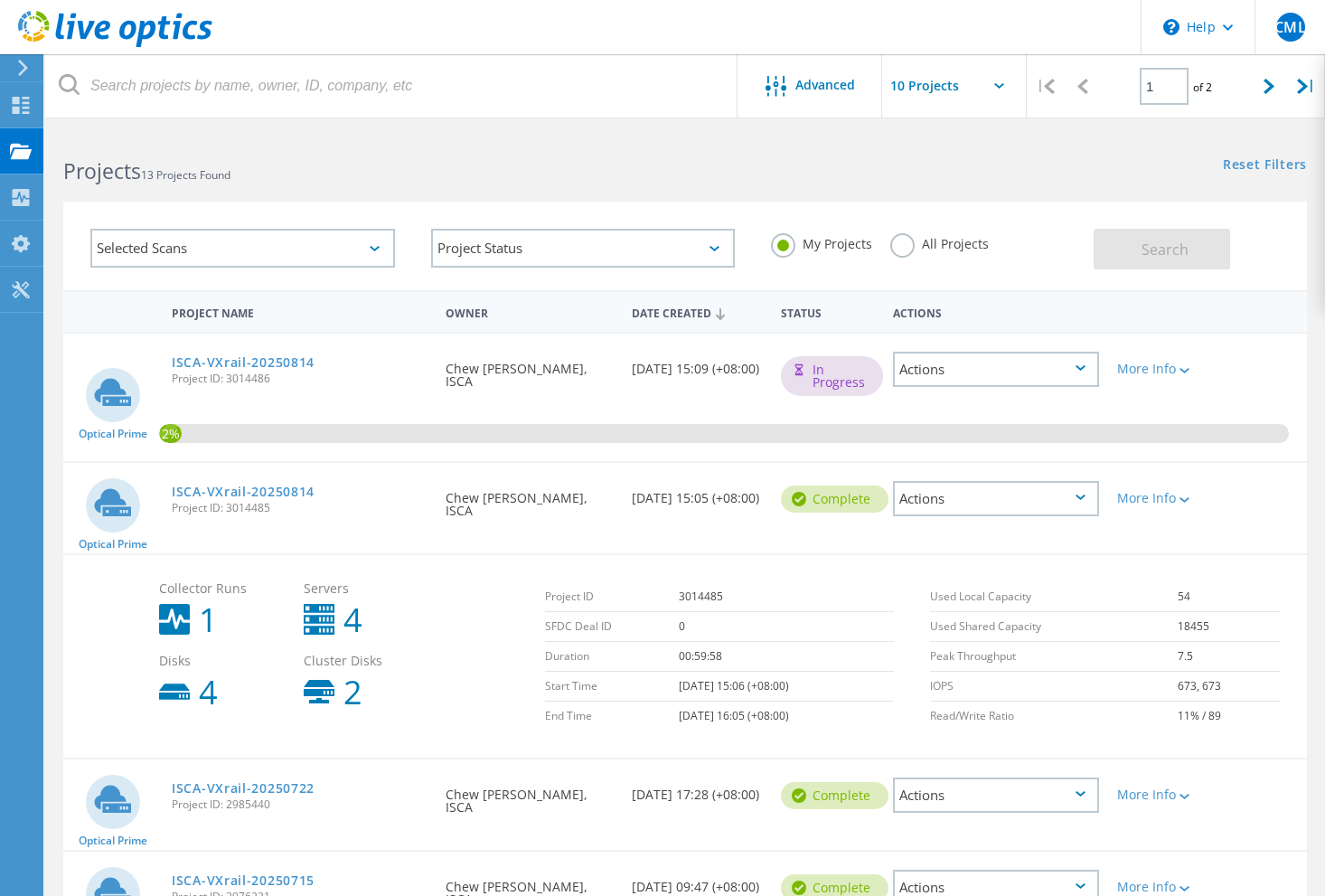
click at [1043, 502] on div "Actions" at bounding box center [995, 498] width 206 height 35
click at [1015, 535] on div "Delete" at bounding box center [995, 540] width 202 height 28
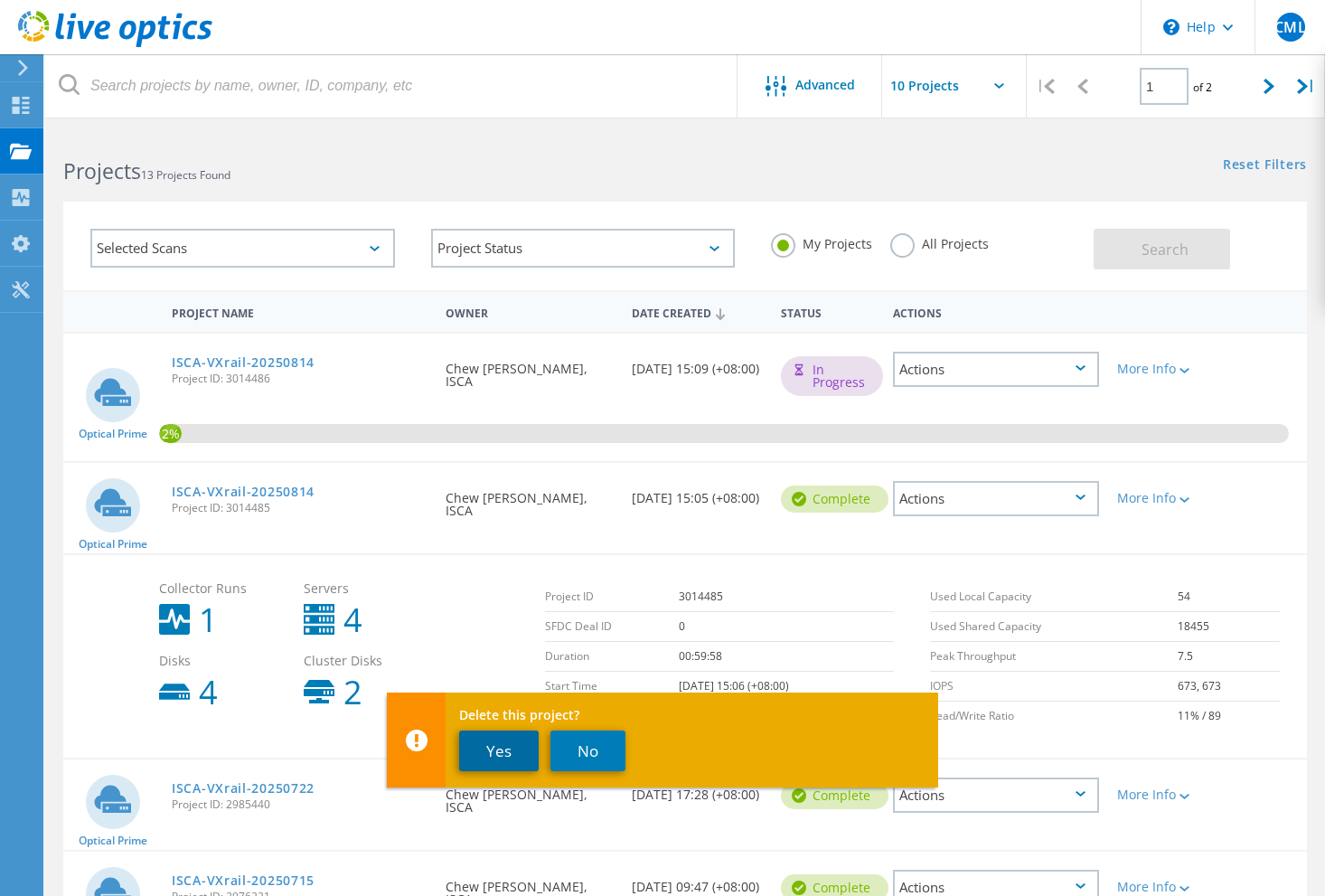
click at [491, 746] on button "Yes" at bounding box center [499, 750] width 79 height 41
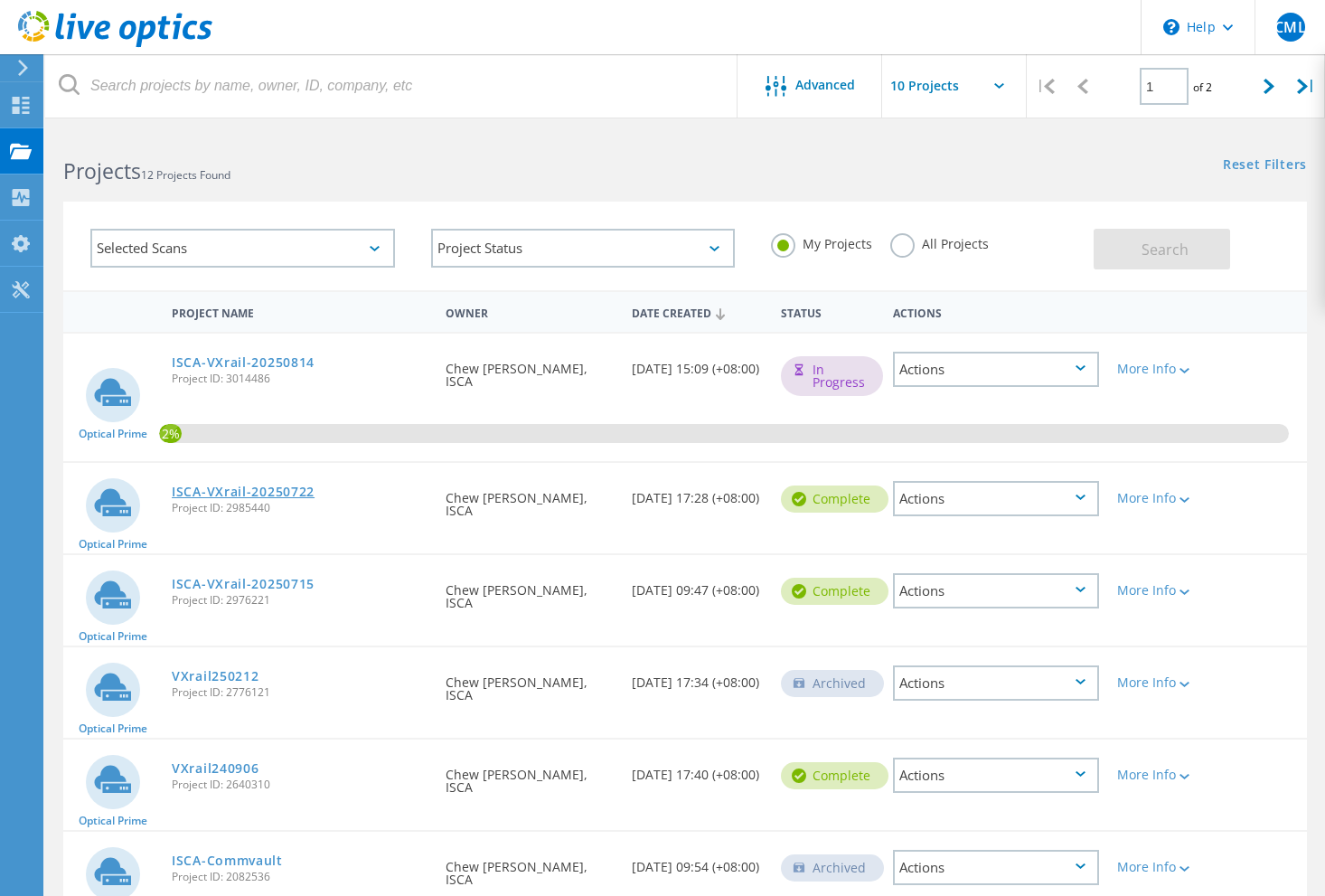
click at [286, 489] on link "ISCA-VXrail-20250722" at bounding box center [244, 491] width 143 height 13
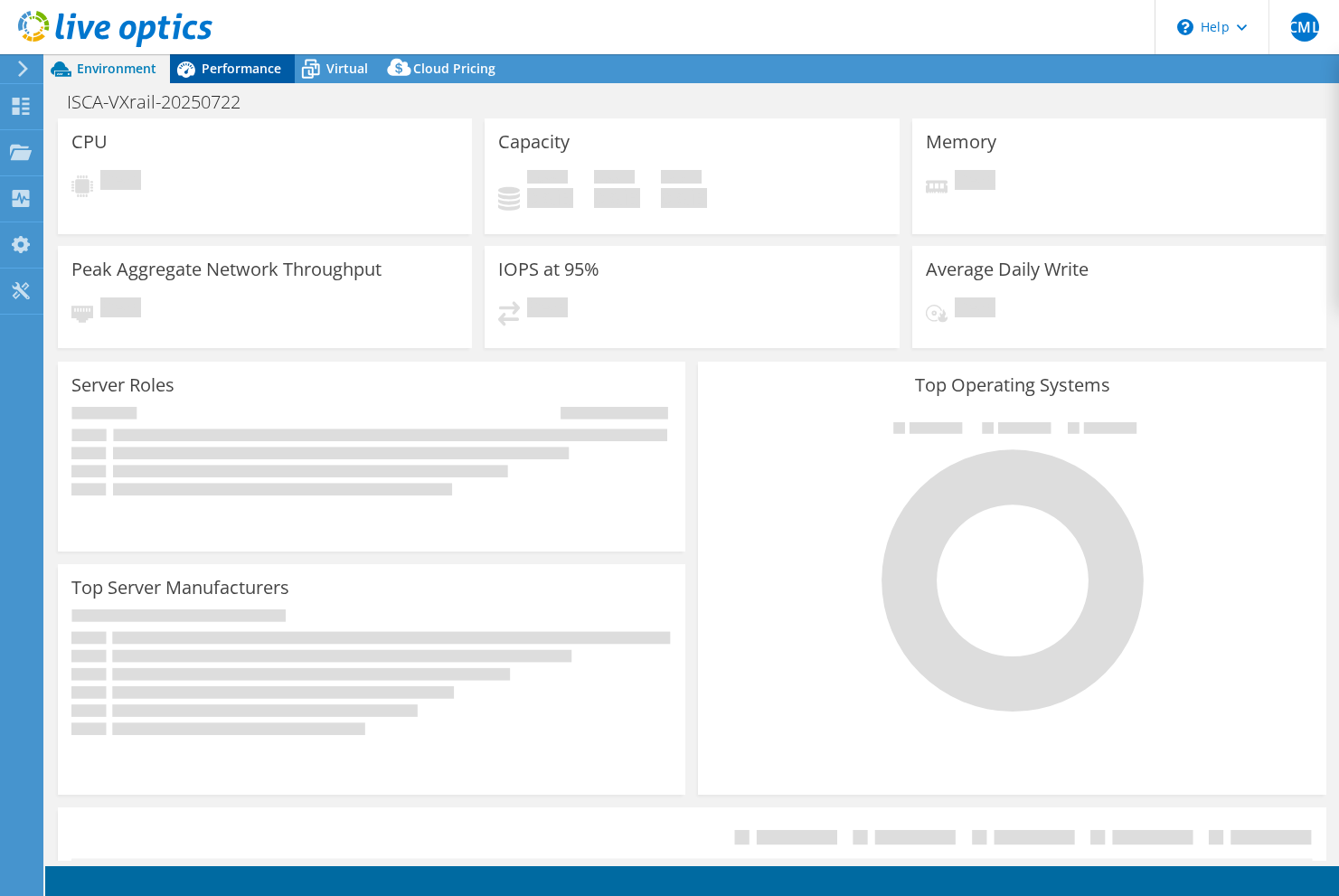
click at [229, 72] on span "Performance" at bounding box center [241, 69] width 79 height 17
select select "USD"
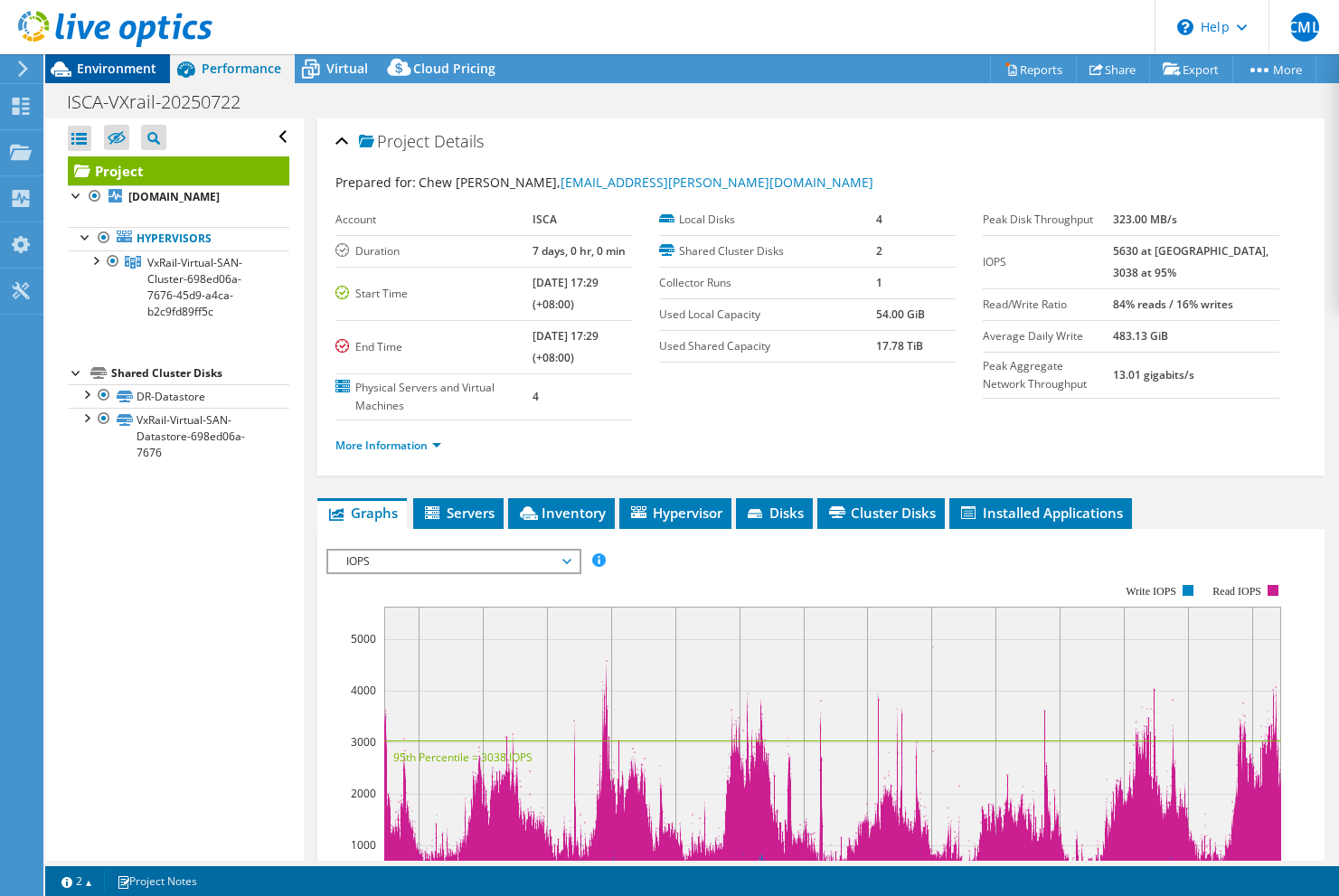
click at [80, 70] on span "Environment" at bounding box center [116, 69] width 79 height 17
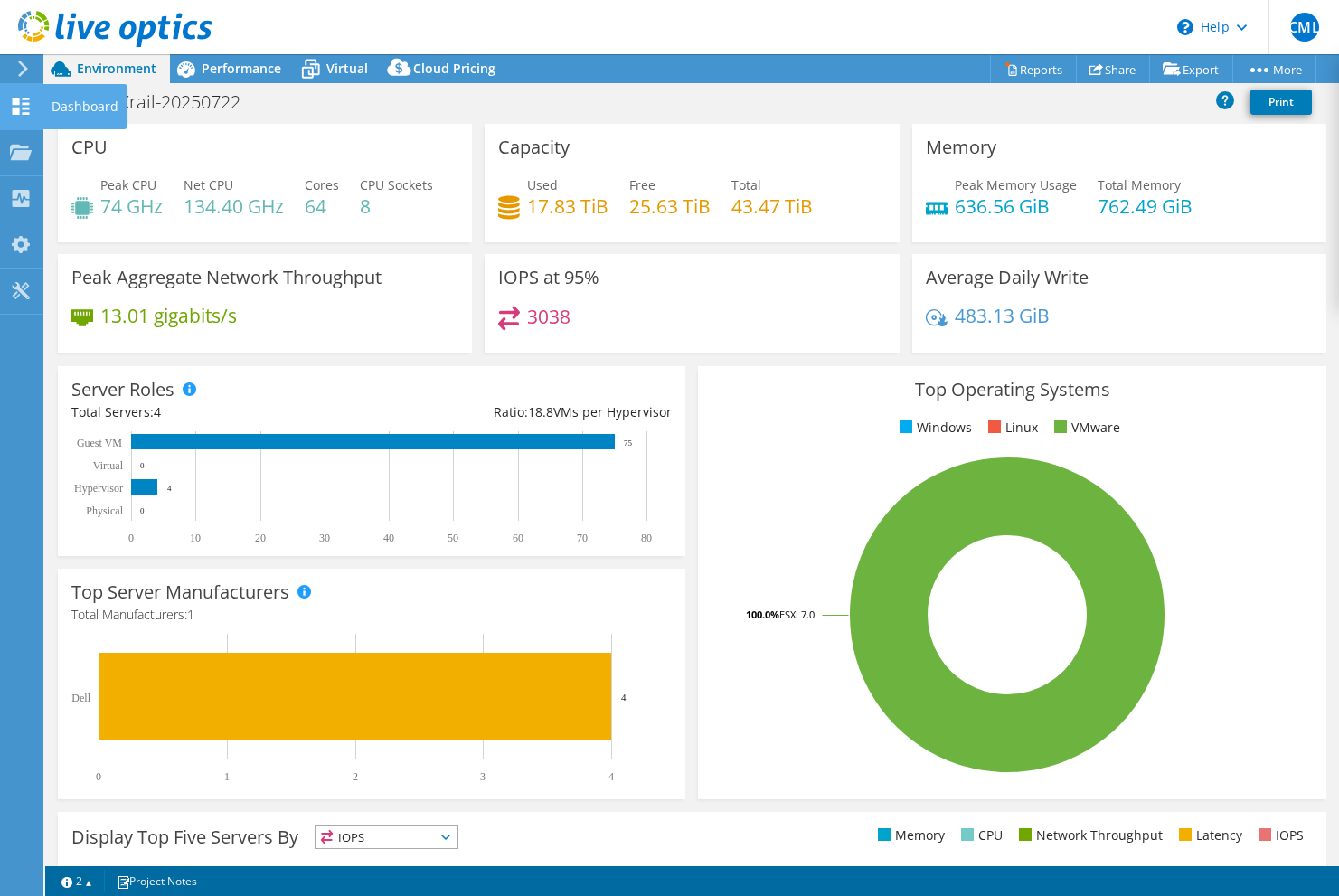
click at [31, 101] on icon at bounding box center [20, 106] width 21 height 17
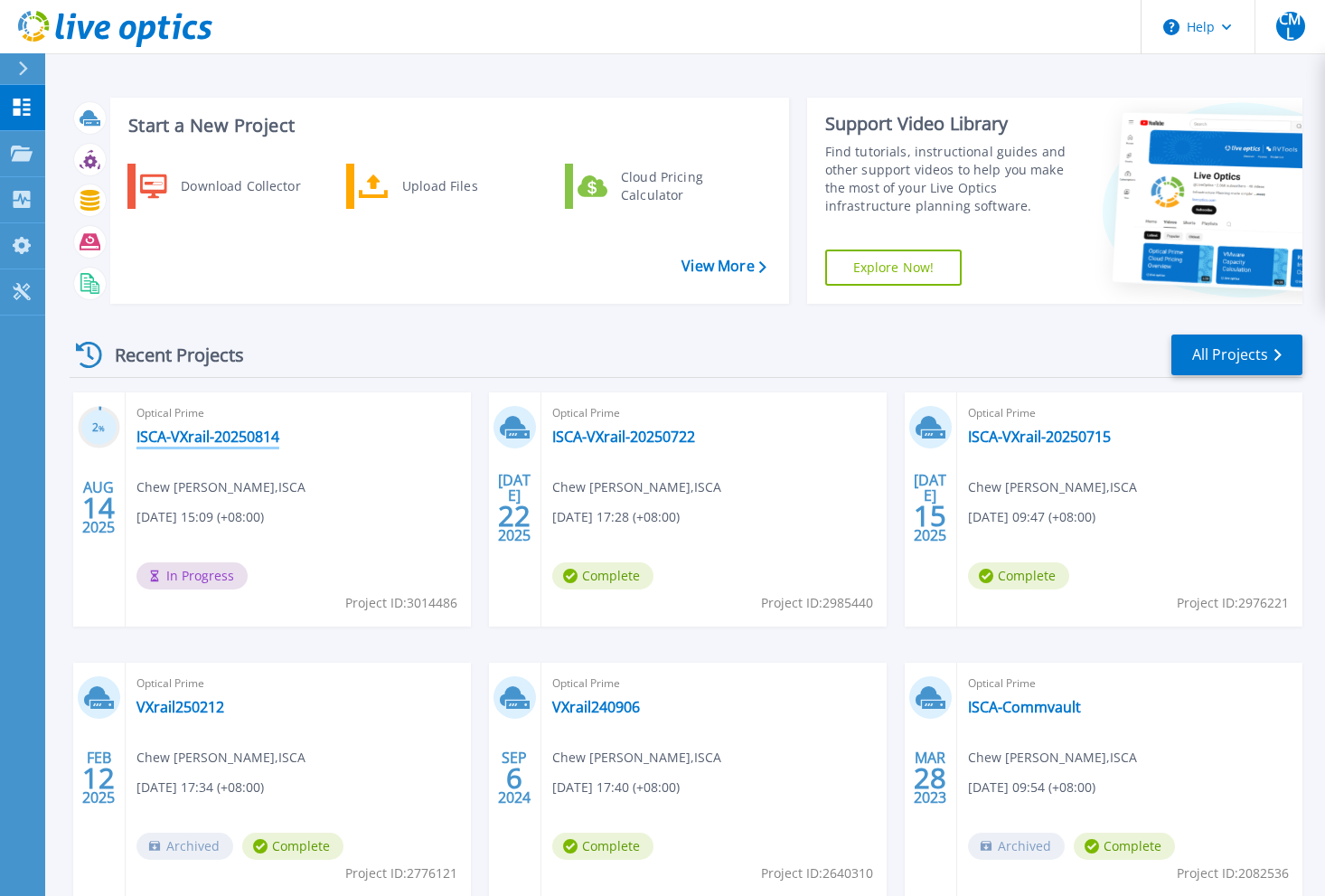
click at [208, 443] on link "ISCA-VXrail-20250814" at bounding box center [208, 436] width 143 height 18
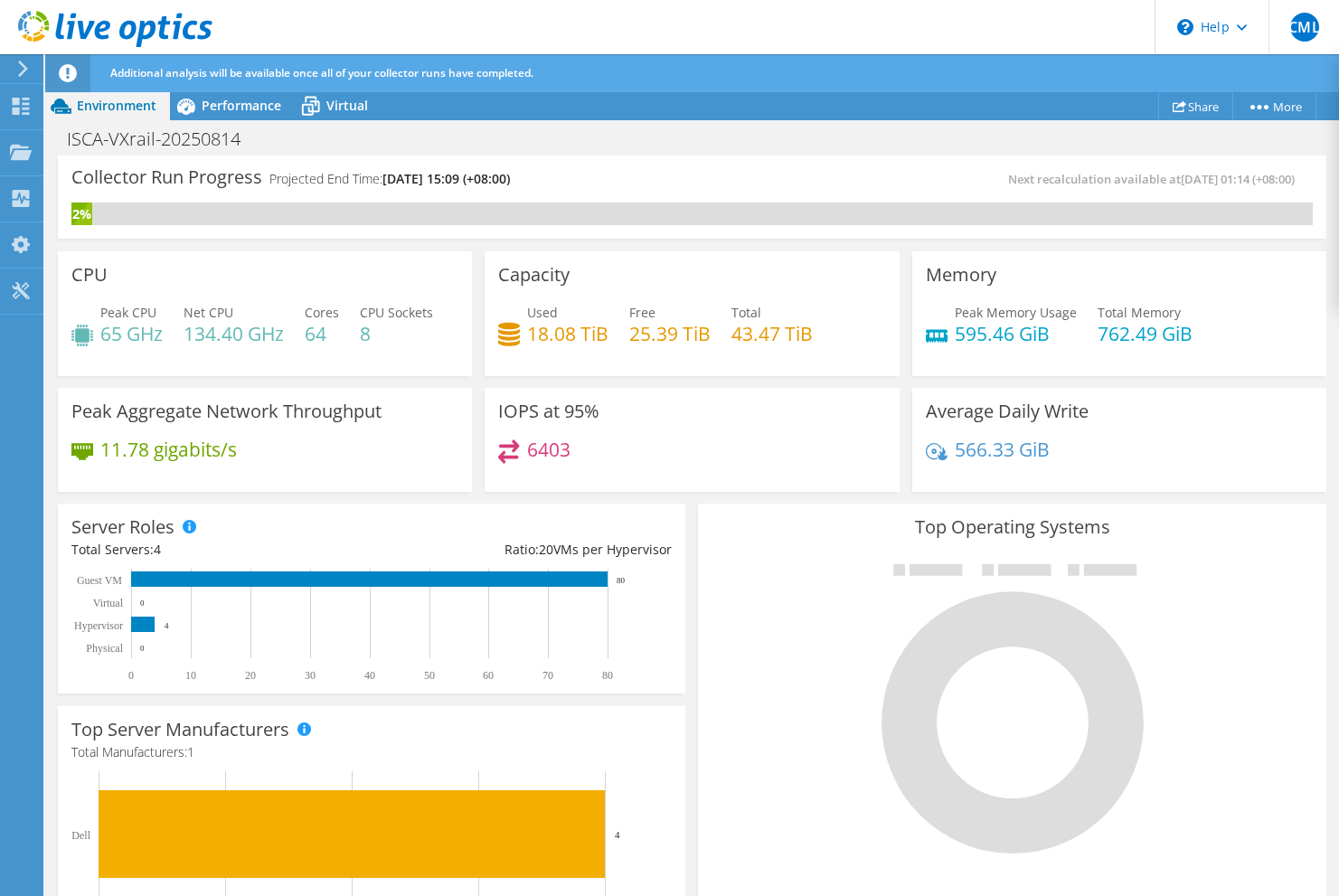
click at [715, 503] on div "Top Operating Systems Windows Linux VMware" at bounding box center [1011, 719] width 640 height 446
drag, startPoint x: 715, startPoint y: 503, endPoint x: 676, endPoint y: 495, distance: 39.8
click at [676, 495] on div "IOPS at 95% 6403" at bounding box center [691, 440] width 426 height 117
drag, startPoint x: 676, startPoint y: 495, endPoint x: 681, endPoint y: 509, distance: 14.9
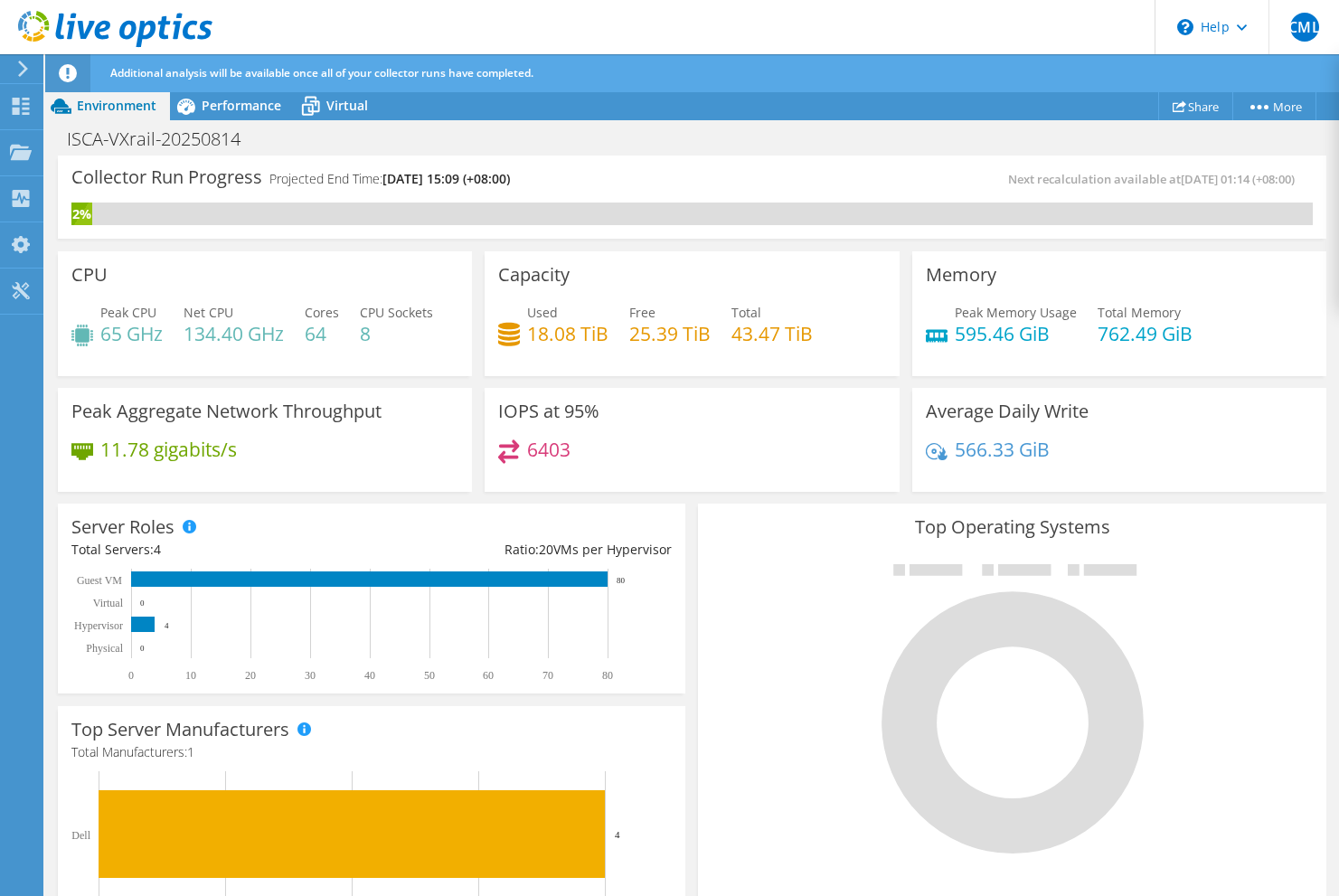
click at [681, 509] on div "Server Roles Physical Servers represent bare metal servers that were targets of…" at bounding box center [371, 597] width 640 height 202
